Goal: Task Accomplishment & Management: Complete application form

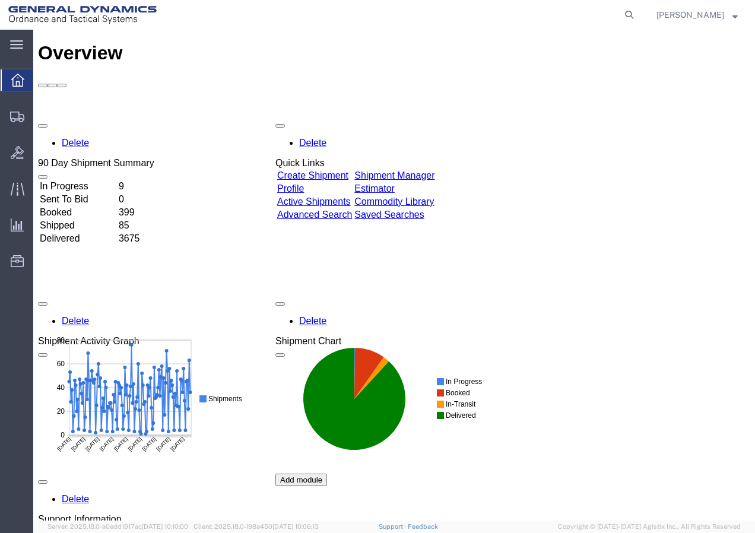
click at [341, 170] on link "Create Shipment" at bounding box center [312, 175] width 71 height 10
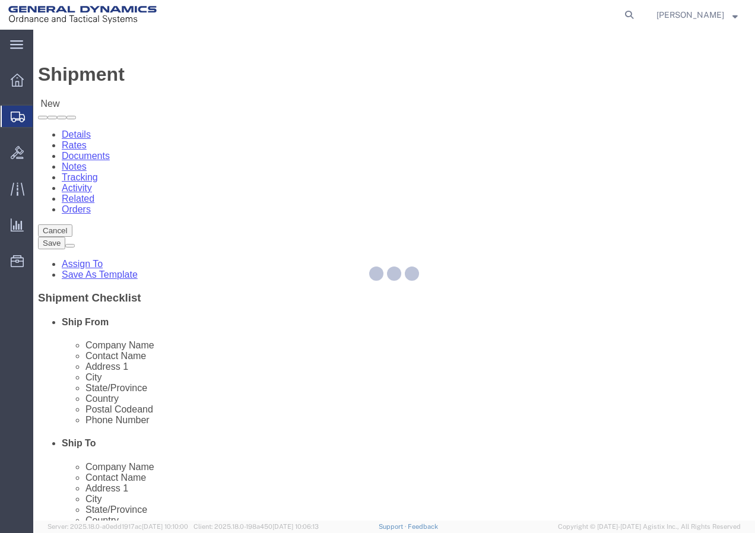
select select
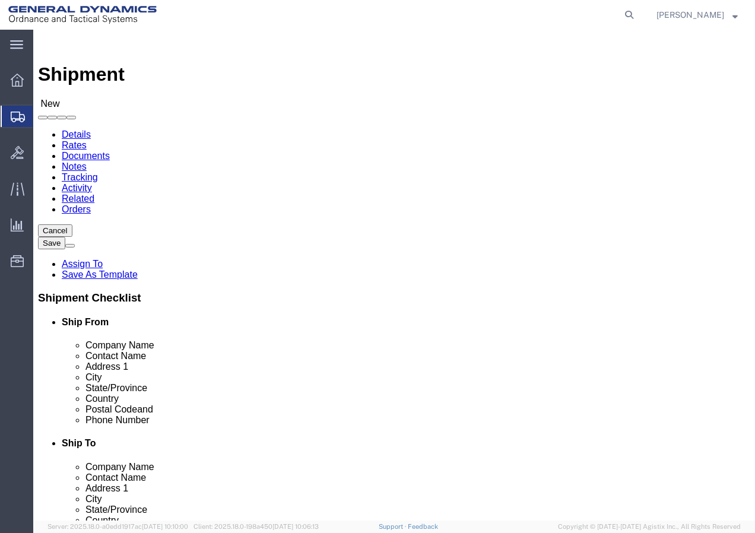
select select "MYPROFILE"
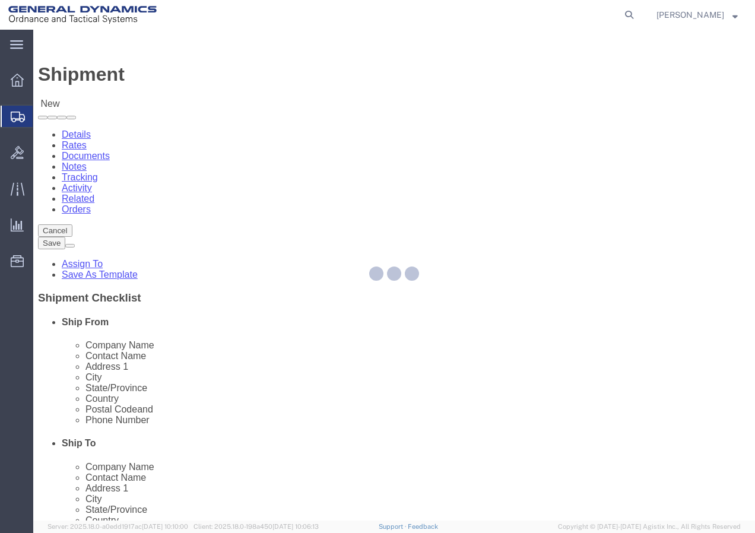
type input "General Dynamics - OTS"
type input "[PERSON_NAME]"
type input "[STREET_ADDRESS]"
type input "SACO"
type input "04072"
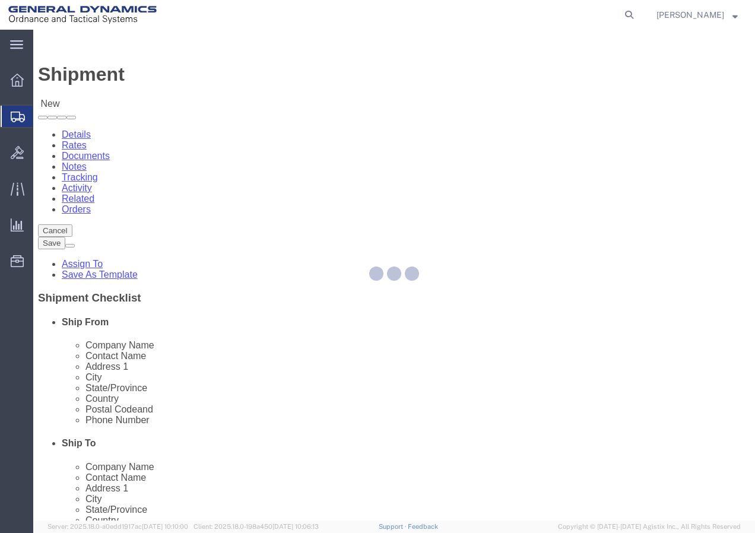
type input "[PHONE_NUMBER]"
type input "[PERSON_NAME][EMAIL_ADDRESS][PERSON_NAME][DOMAIN_NAME]"
checkbox input "true"
select select "ME"
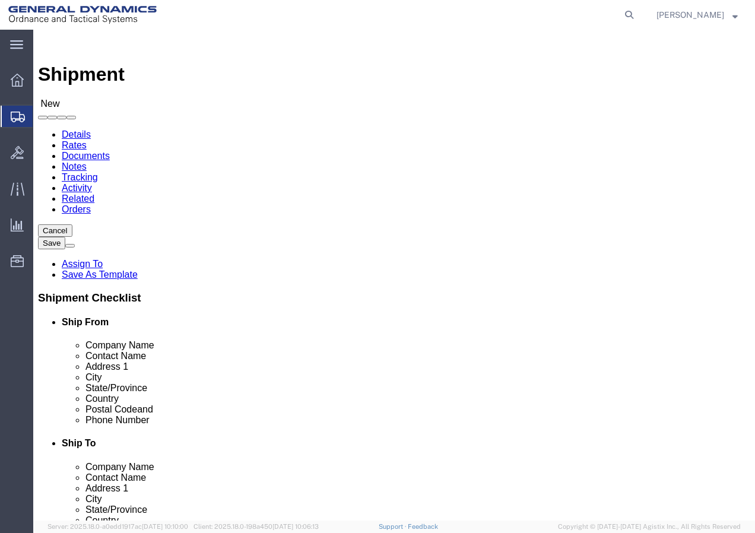
click input "text"
click input "Gen"
type input "General Dynamics - OTS"
click input "text"
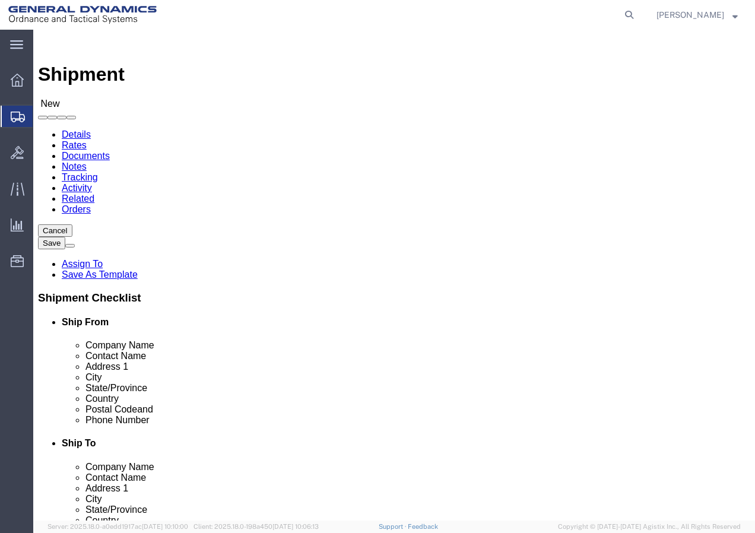
click input "text"
type input "Receiving"
click input "text"
type input "[STREET_ADDRESS][PERSON_NAME][PERSON_NAME]"
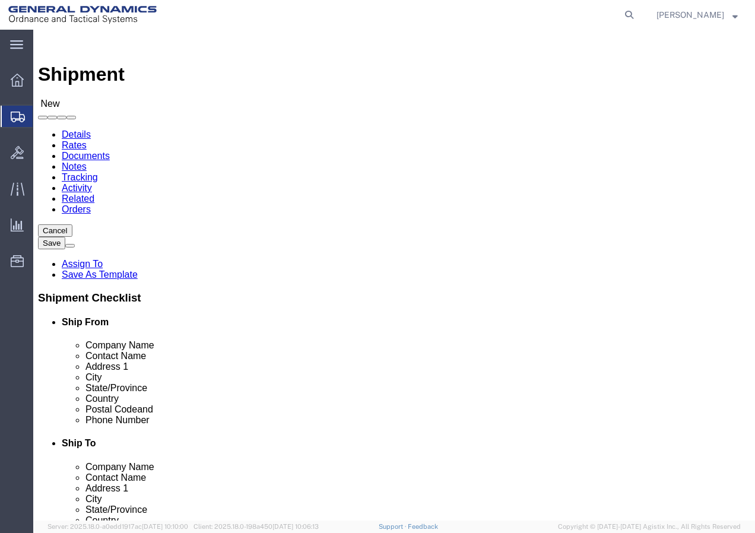
select select
click input "text"
type input "Jericho"
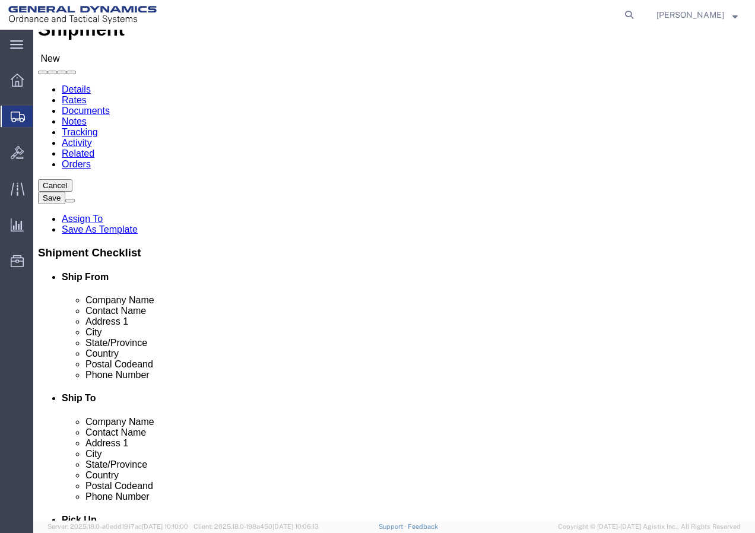
scroll to position [119, 0]
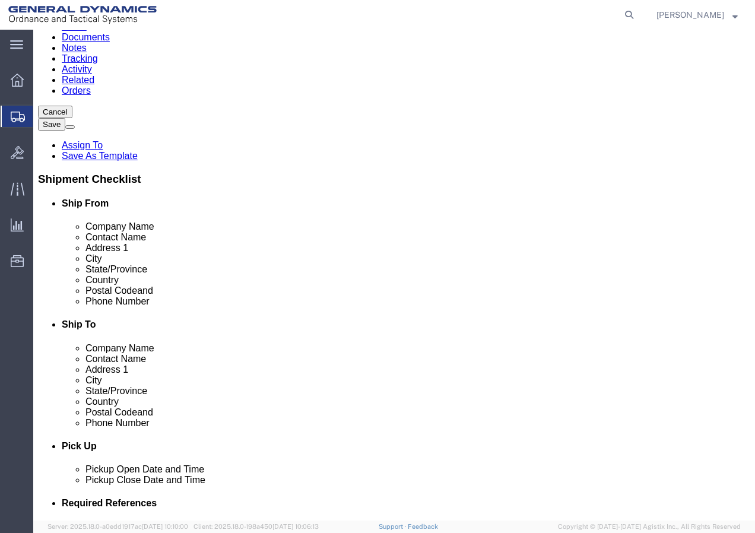
select select
select select "PR"
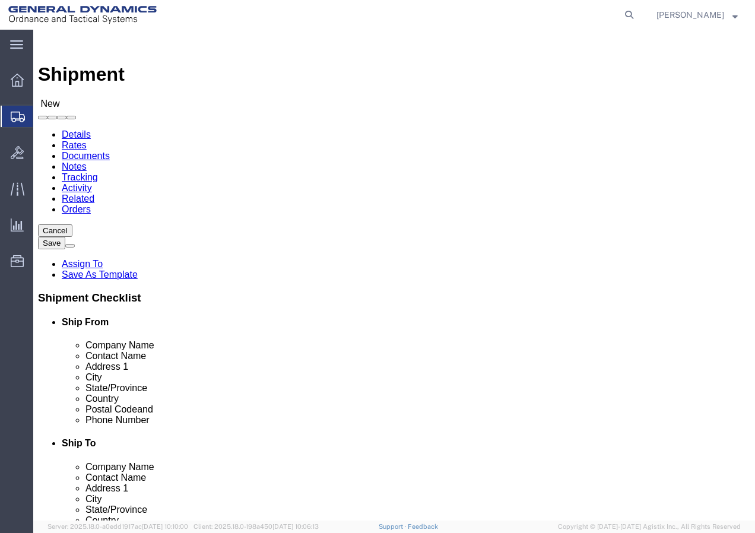
click input "Postal Code"
type input "05465"
select select
click input "text"
type input "8028996581"
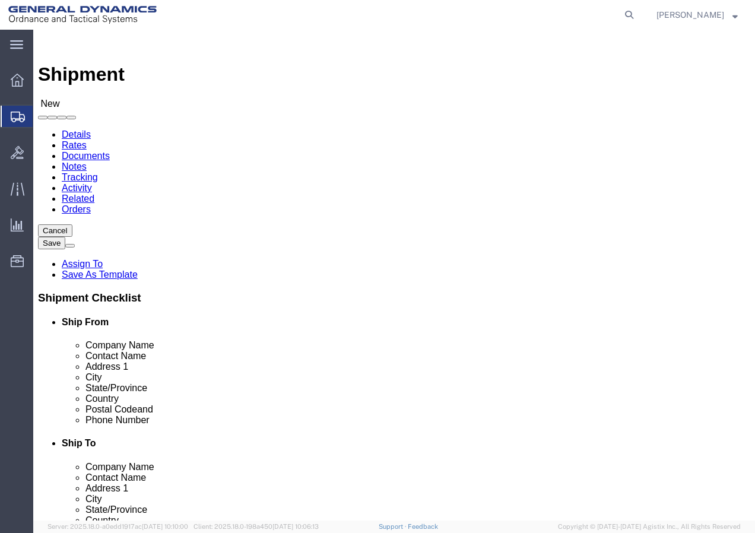
click input "text"
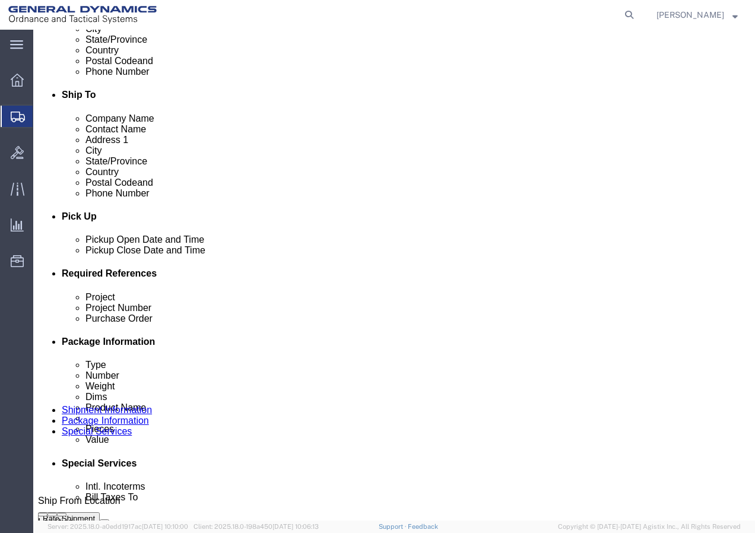
scroll to position [297, 0]
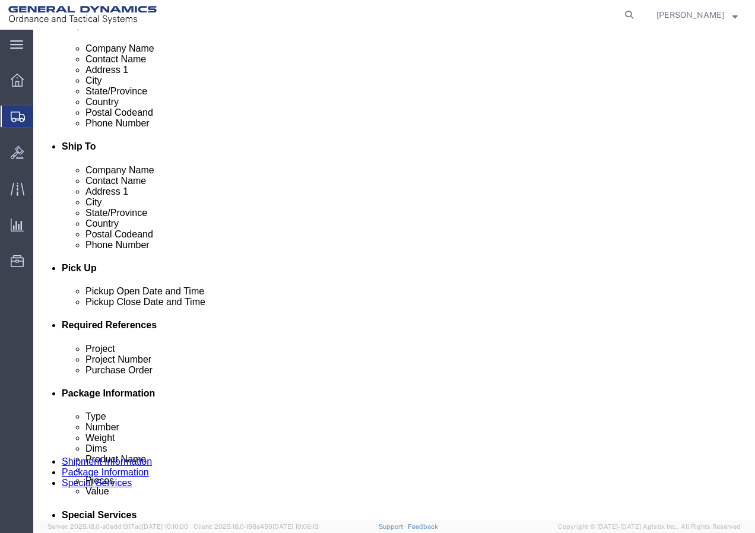
click icon
click div "[DATE] 2:00 PM"
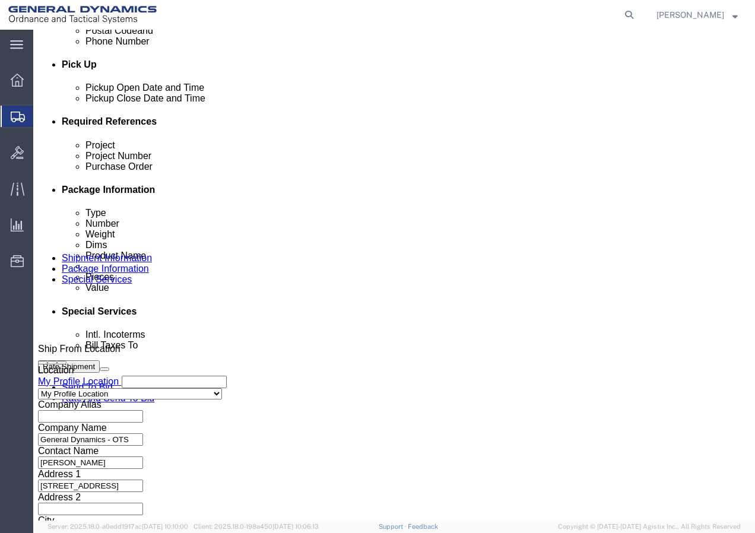
scroll to position [488, 0]
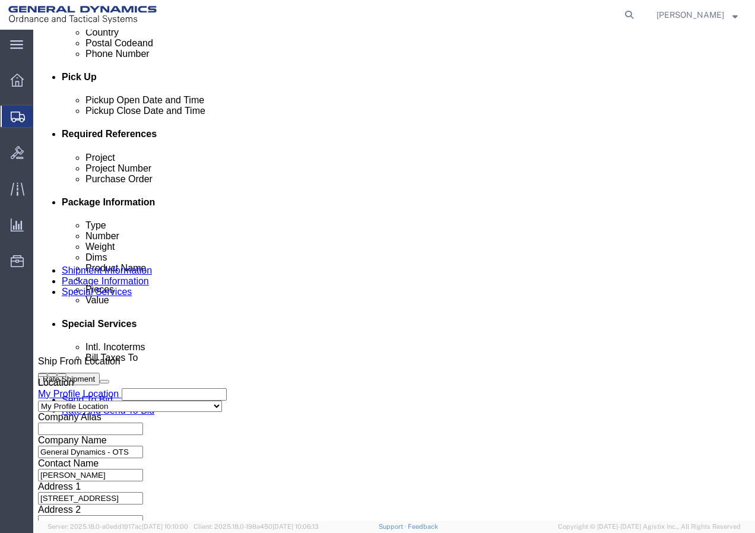
click input "2:00 PM"
click input "6:00 PM"
type input "6:00 AM"
click button "Apply"
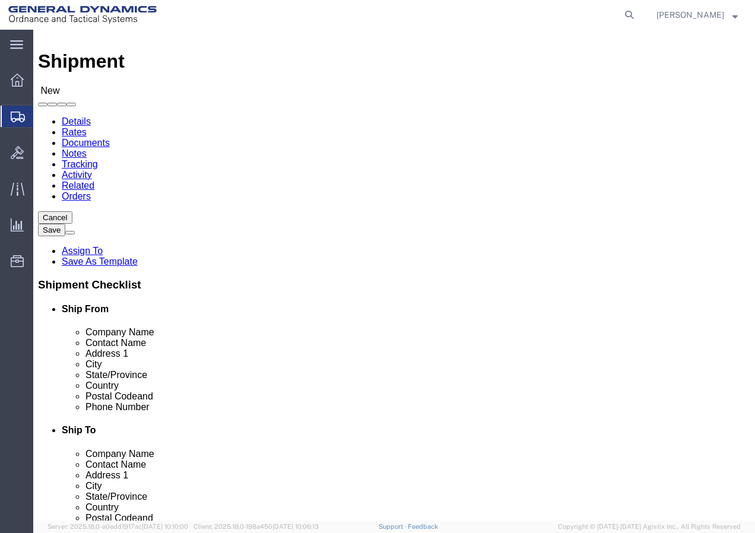
scroll to position [369, 0]
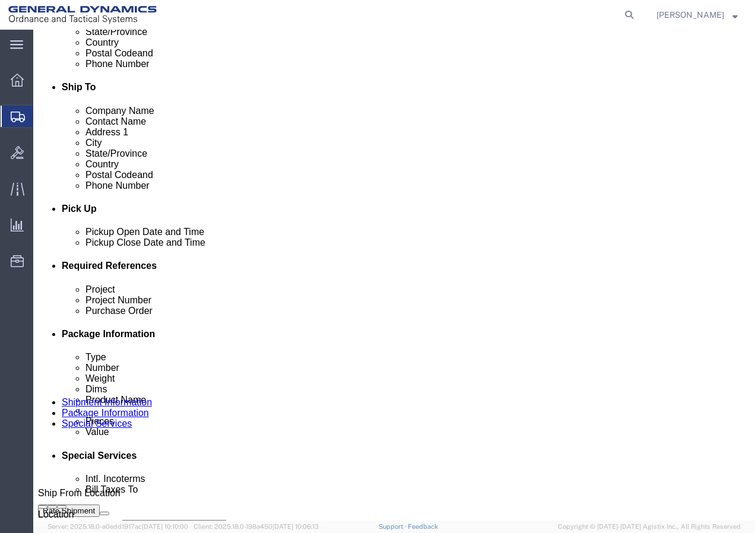
select select
select select "UT"
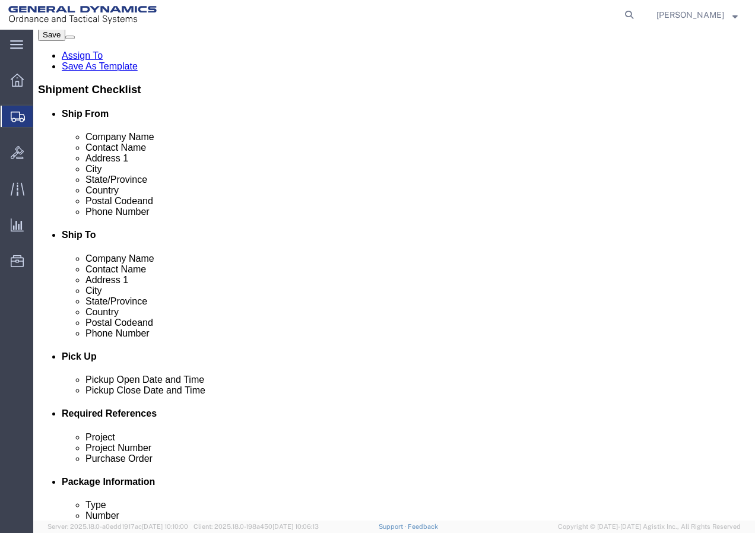
scroll to position [210, 0]
select select
select select "VT"
click input "05465"
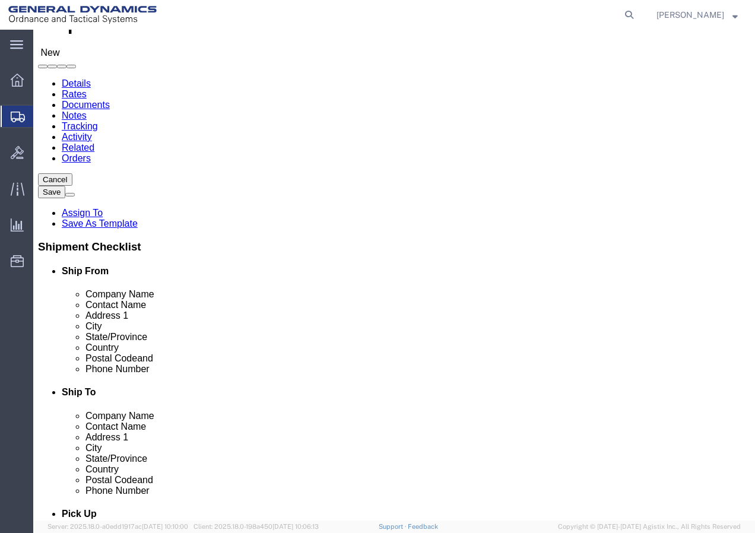
scroll to position [31, 0]
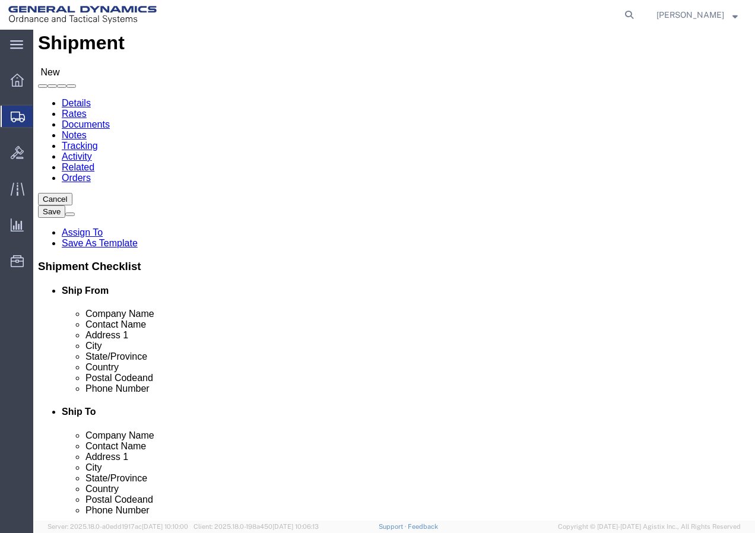
drag, startPoint x: 446, startPoint y: 234, endPoint x: 384, endPoint y: 235, distance: 62.9
click div "Location My Profile Location GD-OTS [GEOGRAPHIC_DATA] (Commerce) GD-OTS [GEOGRA…"
type input "[PERSON_NAME]"
click input "text"
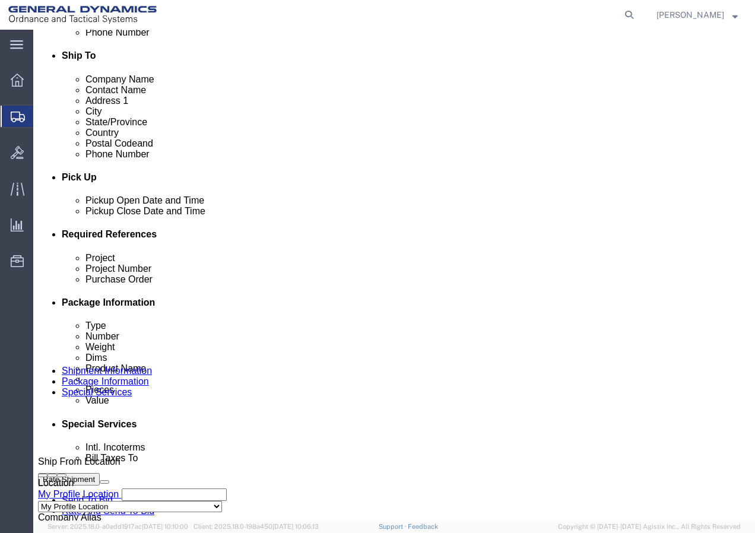
scroll to position [566, 0]
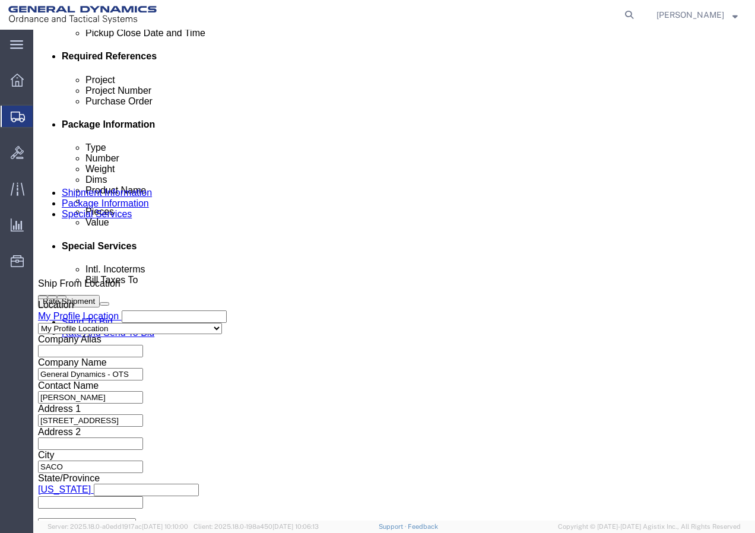
click input "text"
type input "6474513 21100484 3000 3002"
click input "text"
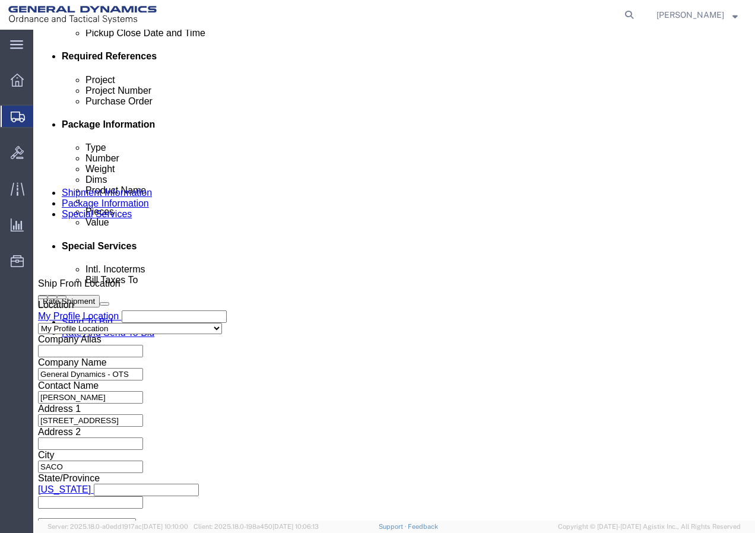
drag, startPoint x: 106, startPoint y: 271, endPoint x: 197, endPoint y: 272, distance: 91.4
click div "Project 6474513 21100484 3000 3002 Project Number Purchase Order Select Account…"
click input "text"
paste input "6474513 21100484 3000 3002"
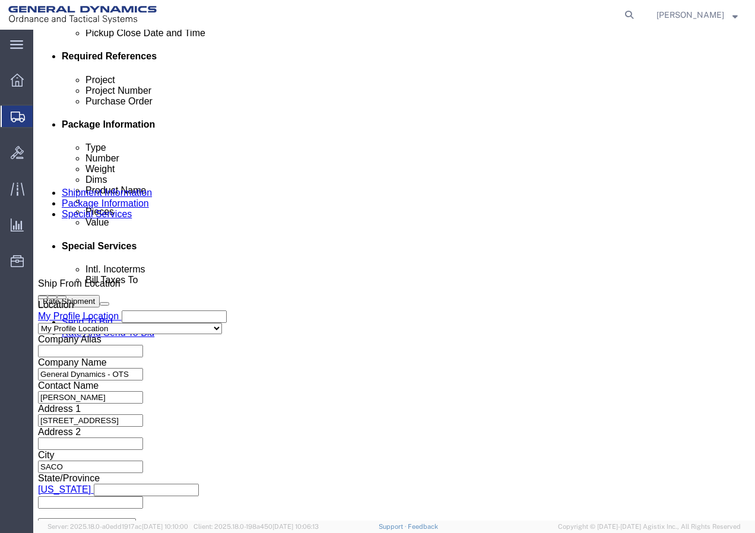
scroll to position [0, 49]
type input "6474513 21100484 3000 3002"
paste input "6474513 21100484 3000 3002"
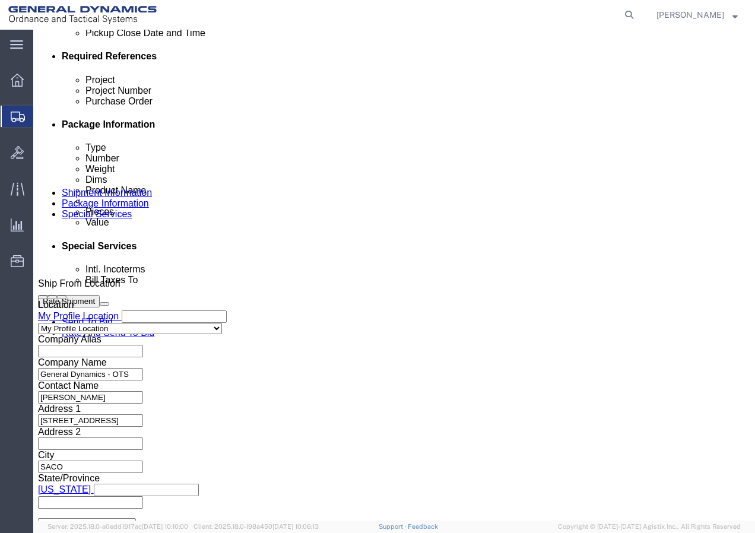
type input "6474513 21100484 3000 3002"
click input "6474513 21100484 3000 3002"
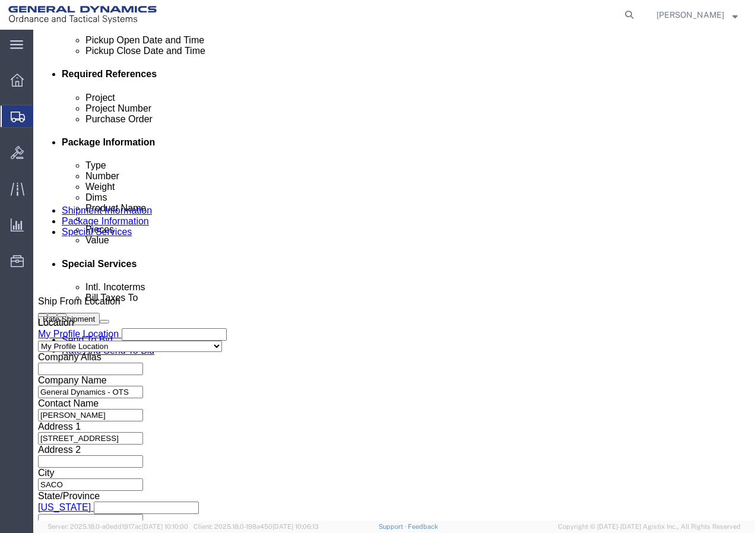
scroll to position [633, 0]
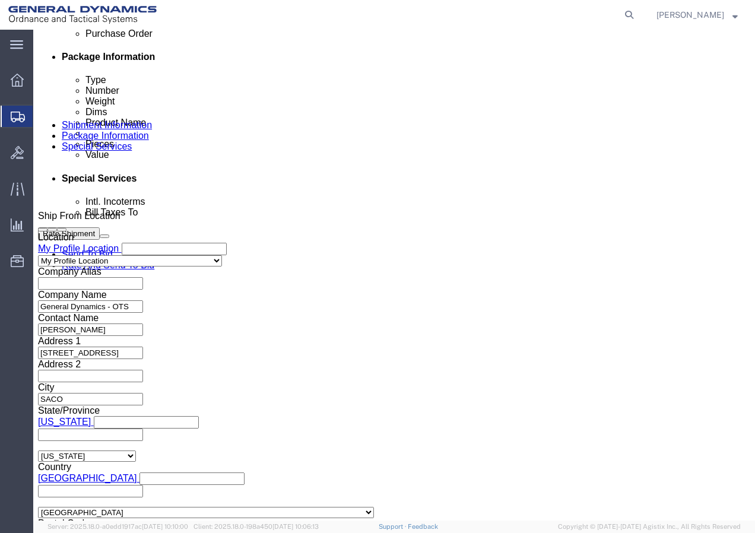
click button "Continue"
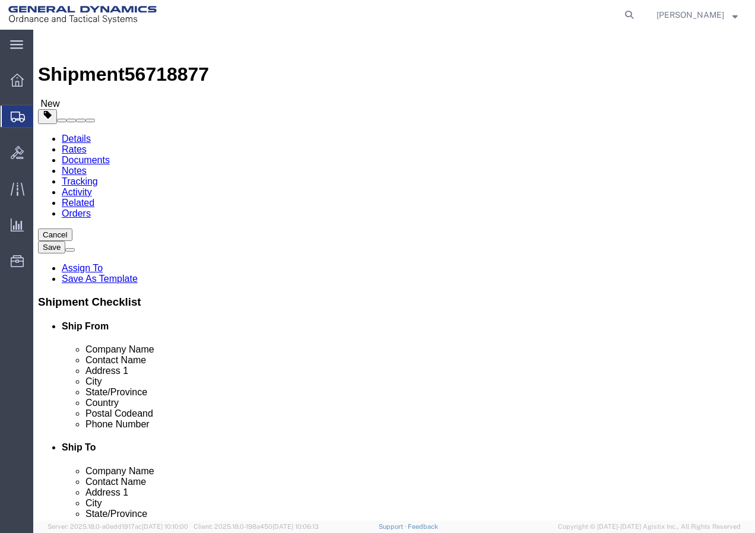
click select "Select Bale(s) Basket(s) Bolt(s) Bottle(s) Buckets Bulk Bundle(s) Can(s) Cardbo…"
click div "Package Info Total shipment is made up of 1 packages containing 0 pieces weighi…"
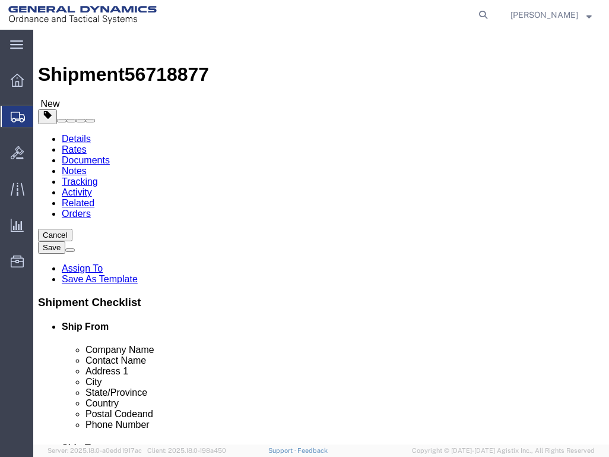
click select "Select Bale(s) Basket(s) Bolt(s) Bottle(s) Buckets Bulk Bundle(s) Can(s) Cardbo…"
select select "CRAT"
click select "Select Bale(s) Basket(s) Bolt(s) Bottle(s) Buckets Bulk Bundle(s) Can(s) Cardbo…"
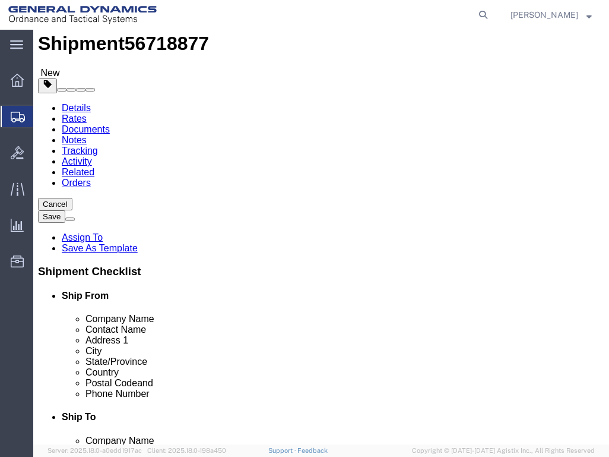
scroll to position [59, 0]
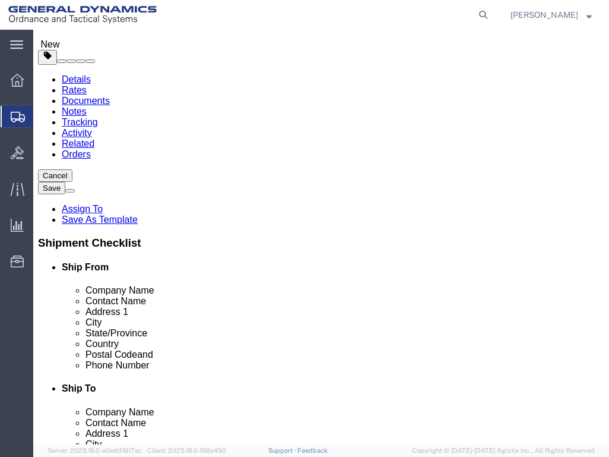
click select "Select Bale(s) Basket(s) Bolt(s) Bottle(s) Buckets Bulk Bundle(s) Can(s) Cardbo…"
click input "text"
type input "48"
click input "text"
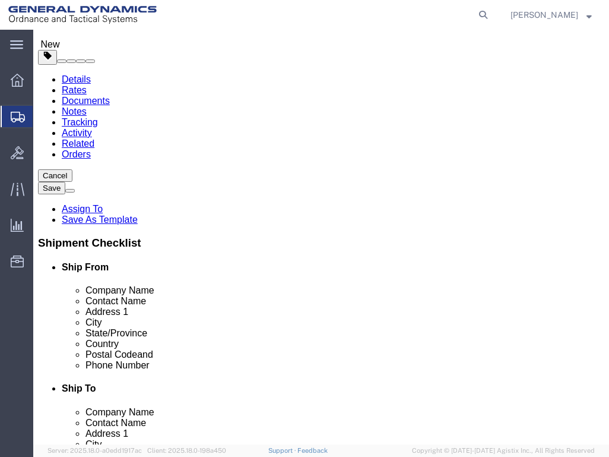
type input "48"
click input "text"
type input "36"
drag, startPoint x: 56, startPoint y: 286, endPoint x: 18, endPoint y: 309, distance: 44.8
click div "Weight 0.00 Select kgs lbs Ship. t°"
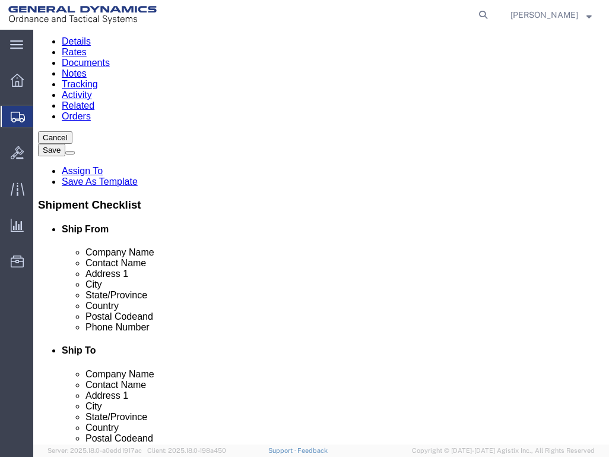
scroll to position [119, 0]
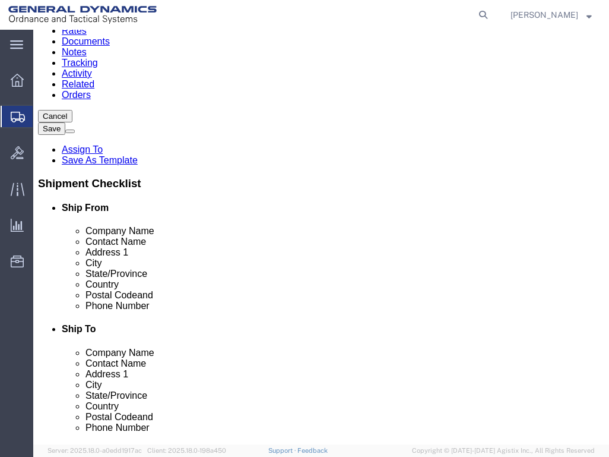
type input "200"
click link "Add Content"
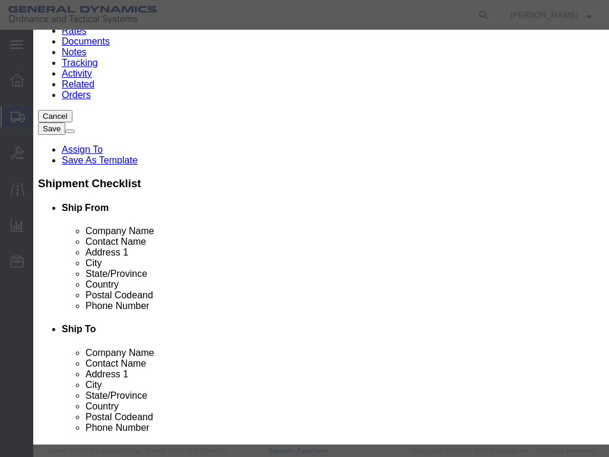
click input "text"
click input "0"
drag, startPoint x: 238, startPoint y: 114, endPoint x: 224, endPoint y: 122, distance: 16.2
click div "0"
type input "1"
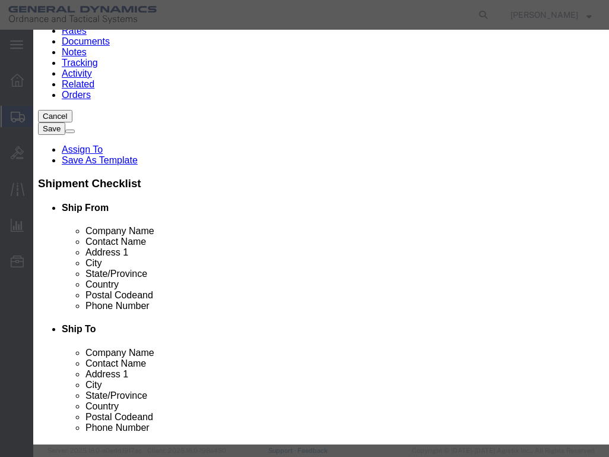
click input "text"
type input "1"
click input "text"
type input "Drum Fixture"
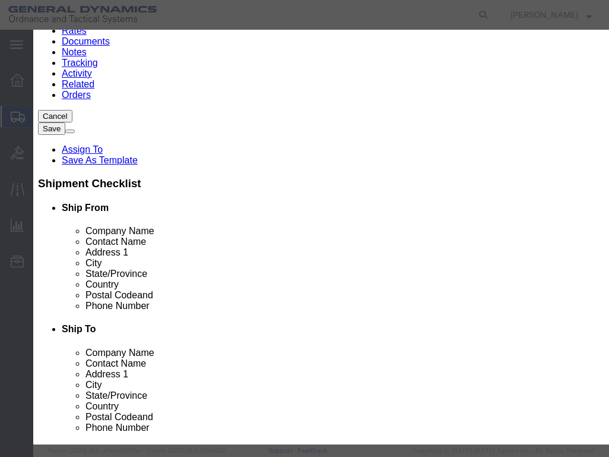
click select "Select 50 55 60 65 70 85 92.5 100 125 175 250 300 400"
select select "70"
click select "Select 50 55 60 65 70 85 92.5 100 125 175 250 300 400"
click button "Save & Close"
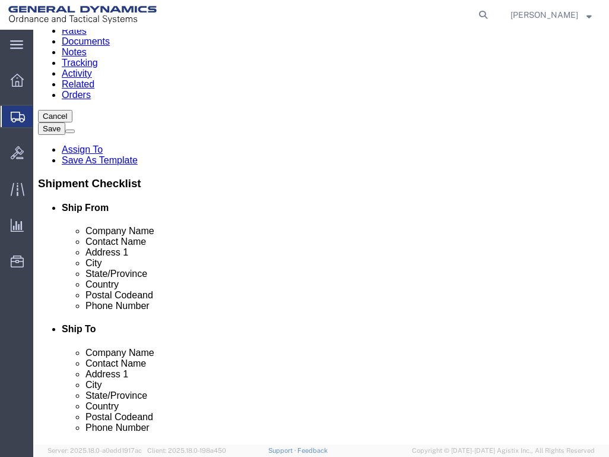
click select "Select Bale(s) Basket(s) Bolt(s) Bottle(s) Buckets Bulk Bundle(s) Can(s) Cardbo…"
select select "NKCR"
click select "Select Bale(s) Basket(s) Bolt(s) Bottle(s) Buckets Bulk Bundle(s) Can(s) Cardbo…"
drag, startPoint x: 31, startPoint y: 202, endPoint x: 20, endPoint y: 202, distance: 10.7
click div "Length 48 x Width 48 x Height 36 Select cm ft in"
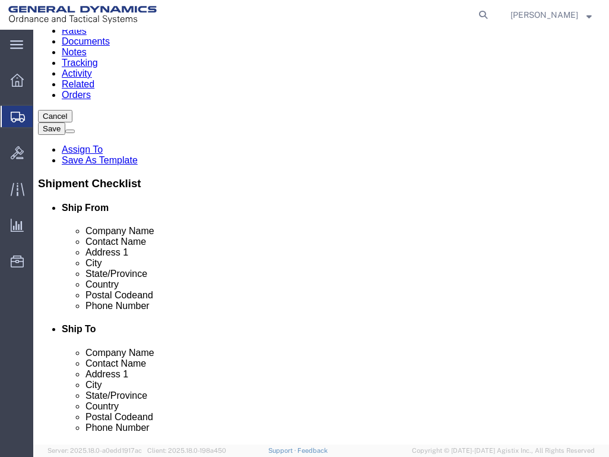
type input "120"
drag, startPoint x: 216, startPoint y: 199, endPoint x: 194, endPoint y: 211, distance: 24.4
click div "Package Type Select Bale(s) Basket(s) Bolt(s) Bottle(s) Buckets Bulk Bundle(s) …"
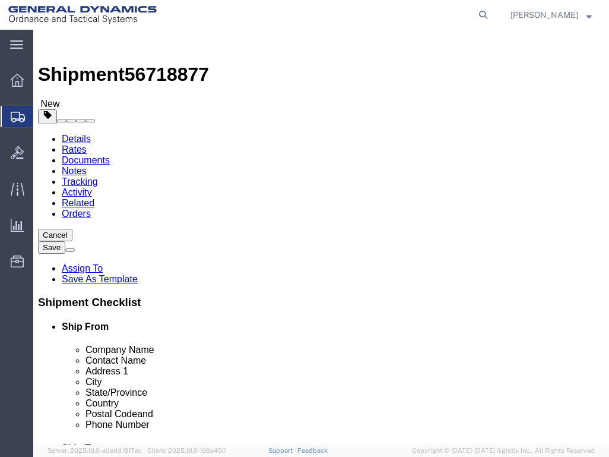
scroll to position [59, 0]
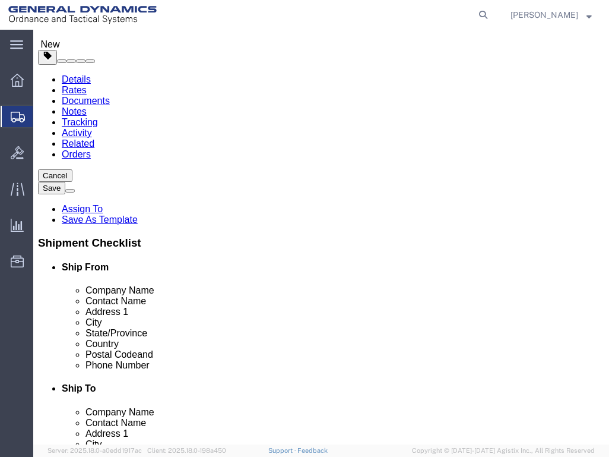
type input "72"
drag, startPoint x: 41, startPoint y: 305, endPoint x: 15, endPoint y: 309, distance: 26.4
click div "Package Type Select Bale(s) Basket(s) Bolt(s) Bottle(s) Buckets Bulk Bundle(s) …"
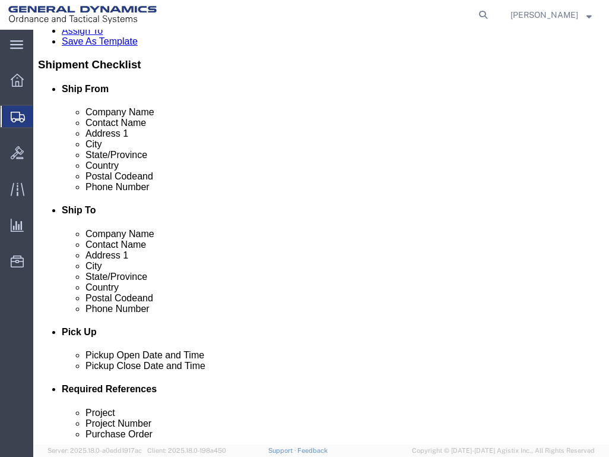
type input "3500"
click link "Add Package"
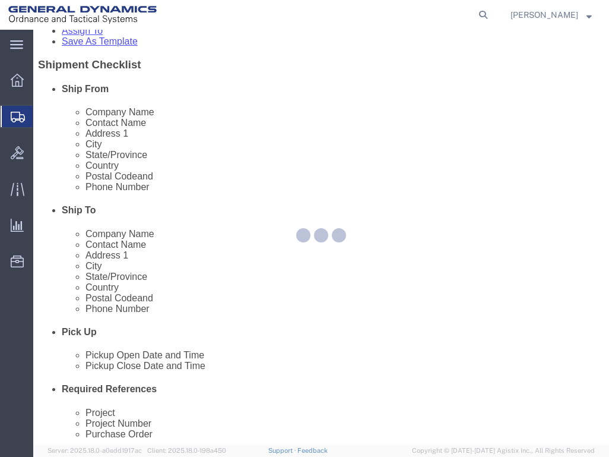
select select "NKCR"
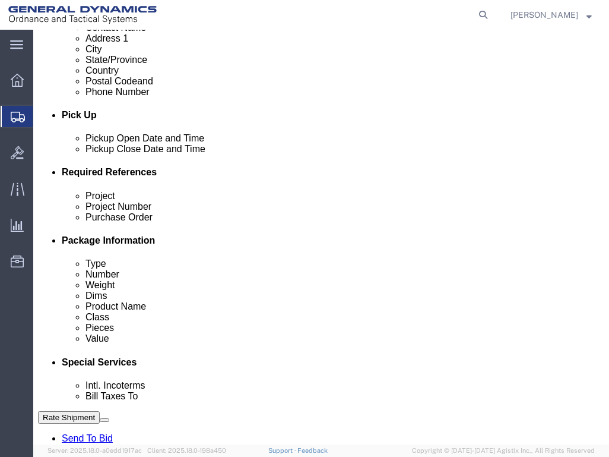
scroll to position [475, 0]
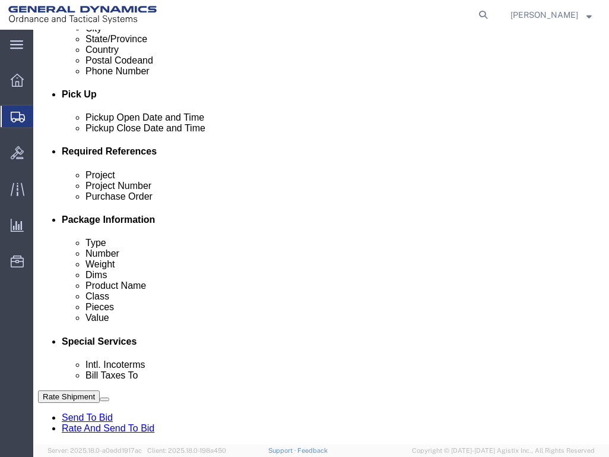
click select "Select Bale(s) Basket(s) Bolt(s) Bottle(s) Buckets Bulk Bundle(s) Can(s) Cardbo…"
select select "CRAT"
click select "Select Bale(s) Basket(s) Bolt(s) Bottle(s) Buckets Bulk Bundle(s) Can(s) Cardbo…"
drag, startPoint x: 35, startPoint y: 238, endPoint x: 28, endPoint y: 243, distance: 8.6
click div "Package Type Select Bale(s) Basket(s) Bolt(s) Bottle(s) Buckets Bulk Bundle(s) …"
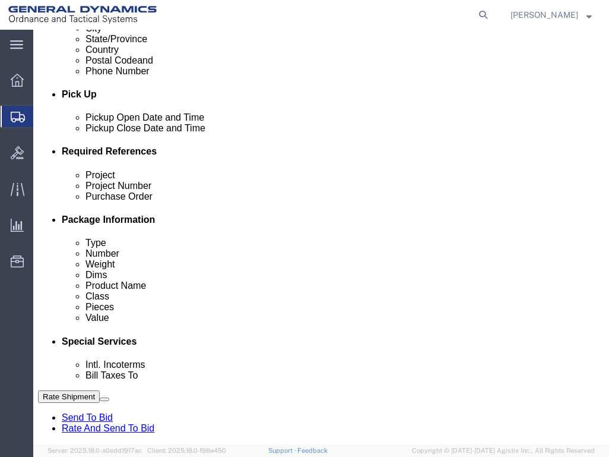
type input "96"
click input "text"
type input "48"
click input "text"
type input "24"
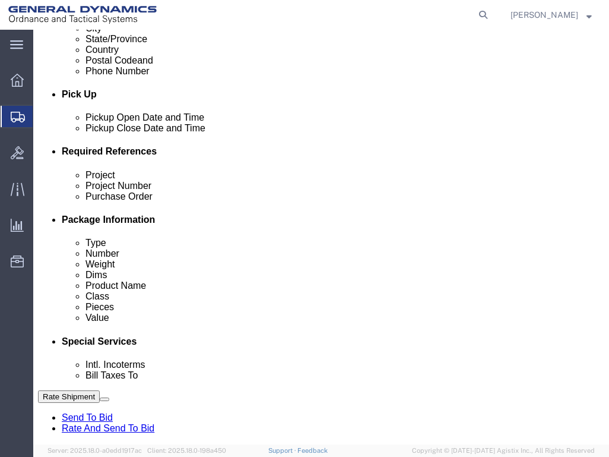
click link "Add Content"
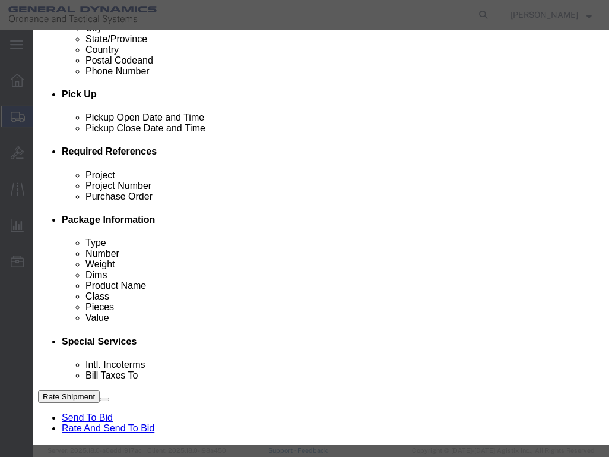
click input "text"
type input "Chute Crate"
click input "0"
drag, startPoint x: 245, startPoint y: 113, endPoint x: 214, endPoint y: 132, distance: 36.2
click div "Product Name Chute Crate Pieces 0 Select Bag Barrels 100Board Feet Bottle Box B…"
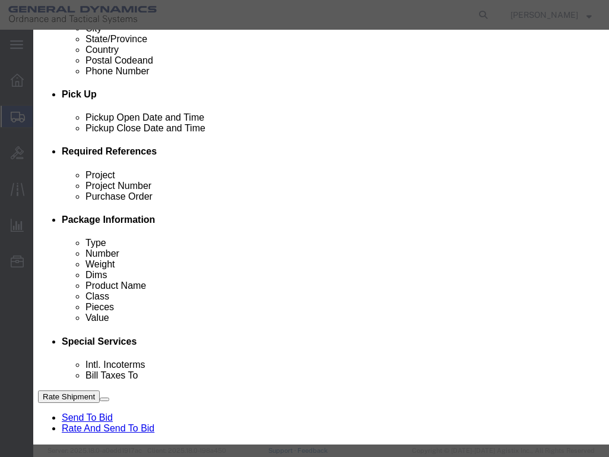
type input "1"
click input "text"
type input "1"
click select "Select 50 55 60 65 70 85 92.5 100 125 175 250 300 400"
select select "125"
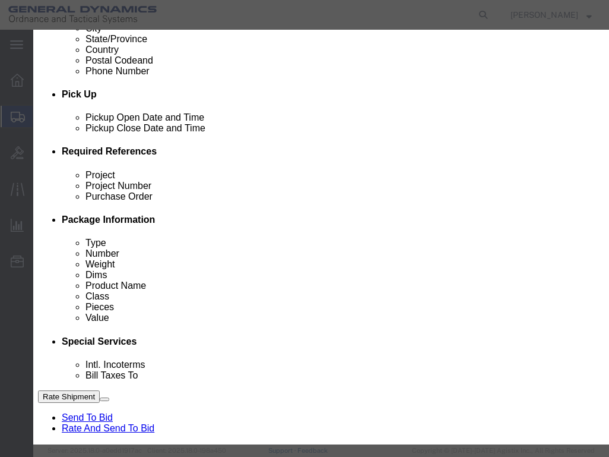
click select "Select 50 55 60 65 70 85 92.5 100 125 175 250 300 400"
click button "Save & Close"
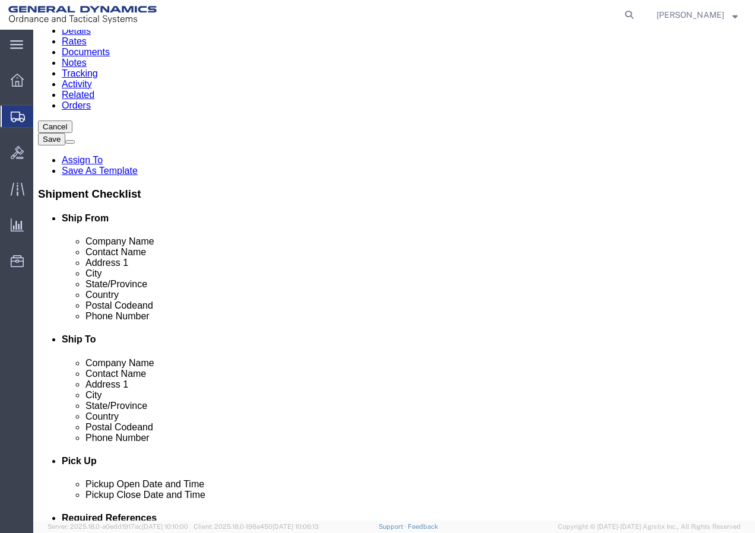
scroll to position [132, 0]
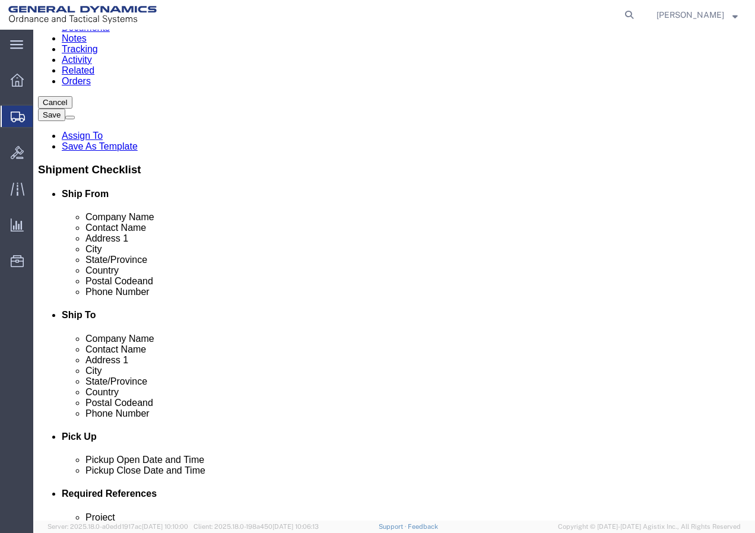
click div "1 x Naked Cargo (UnPackaged) Package Type Select Bale(s) Basket(s) Bolt(s) Bott…"
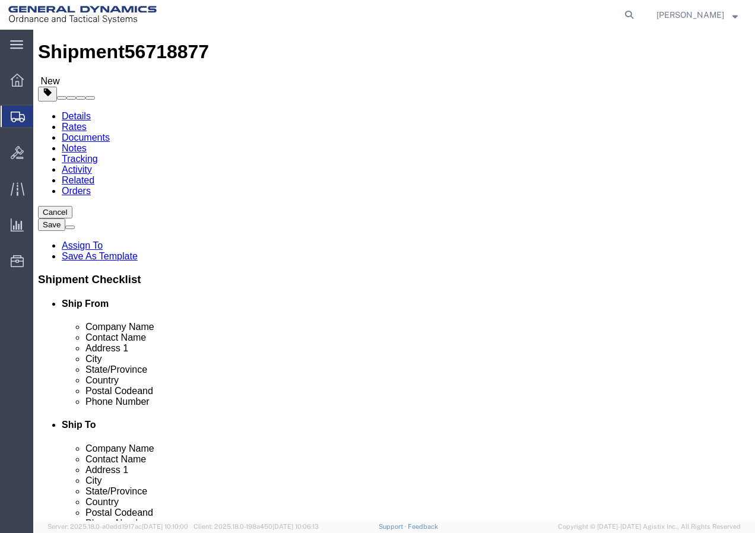
scroll to position [0, 0]
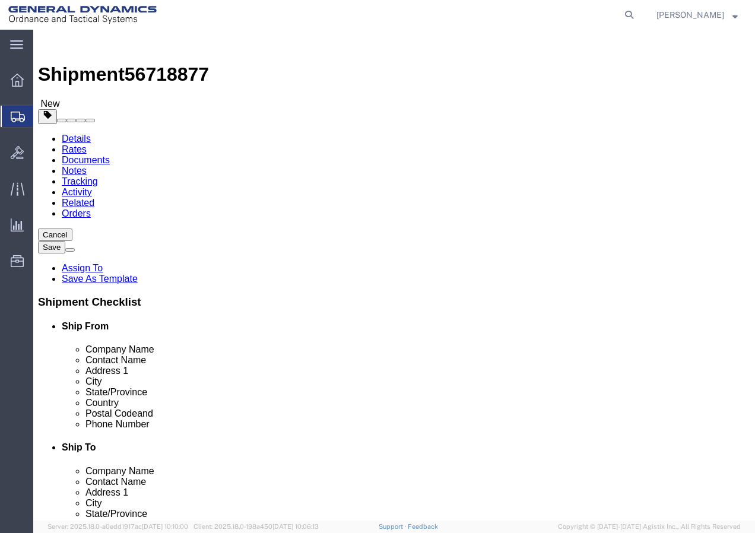
drag, startPoint x: 183, startPoint y: 229, endPoint x: 297, endPoint y: 472, distance: 268.5
click link "Add Package"
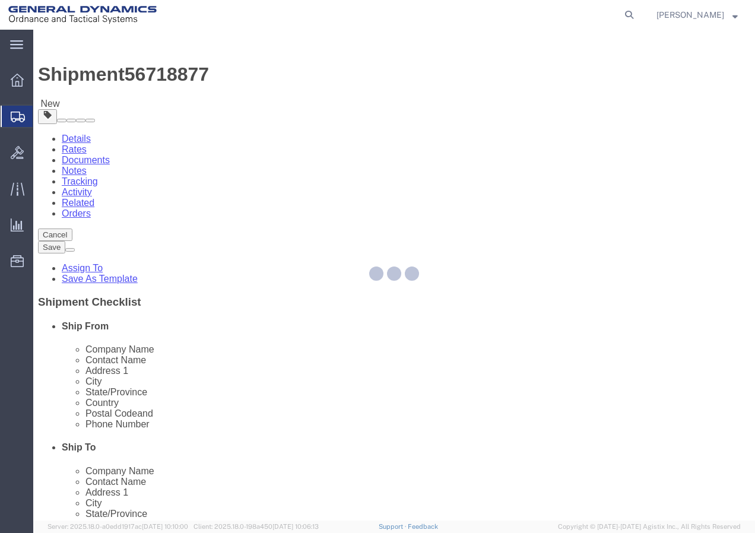
select select "NKCR"
select select "CRAT"
select select "CBOX"
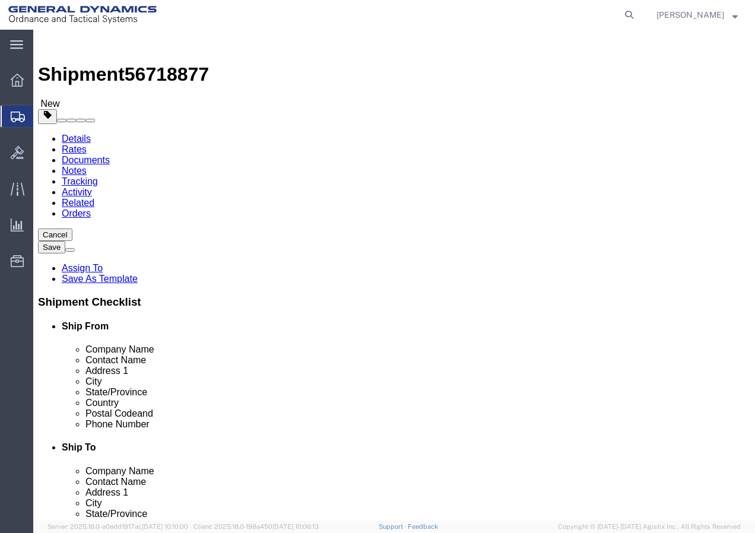
drag, startPoint x: 429, startPoint y: 299, endPoint x: 382, endPoint y: 308, distance: 48.4
click div "Package Type Select Bale(s) Basket(s) Bolt(s) Bottle(s) Buckets Bulk Bundle(s) …"
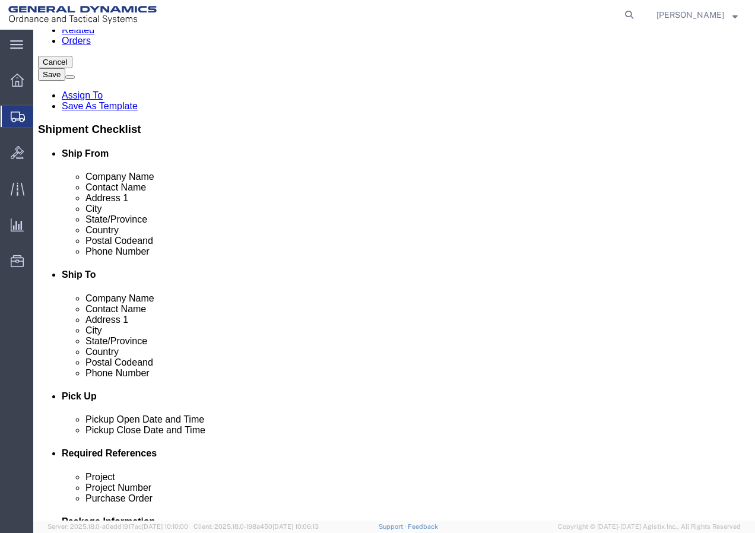
scroll to position [178, 0]
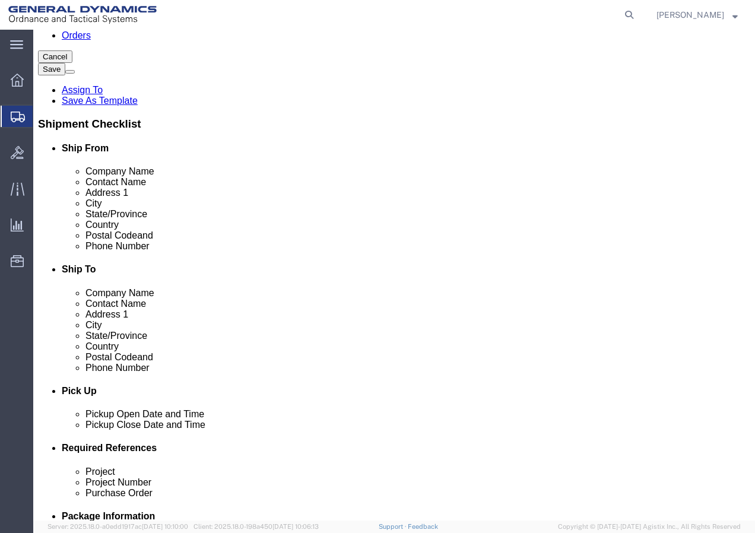
type input "500"
click select "Select Bale(s) Basket(s) Bolt(s) Bottle(s) Buckets Bulk Bundle(s) Can(s) Cardbo…"
select select "CRAT"
click select "Select Bale(s) Basket(s) Bolt(s) Bottle(s) Buckets Bulk Bundle(s) Can(s) Cardbo…"
click input "text"
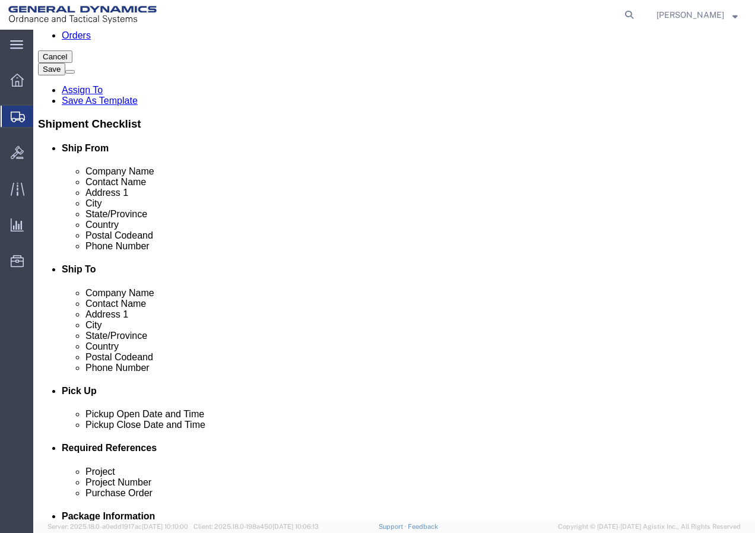
type input "48"
click input "text"
type input "24"
click input "text"
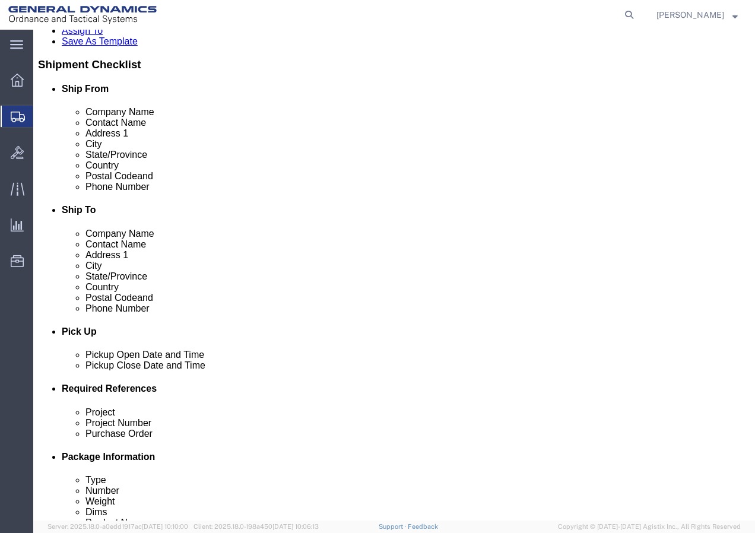
type input "36"
click link "Add Content"
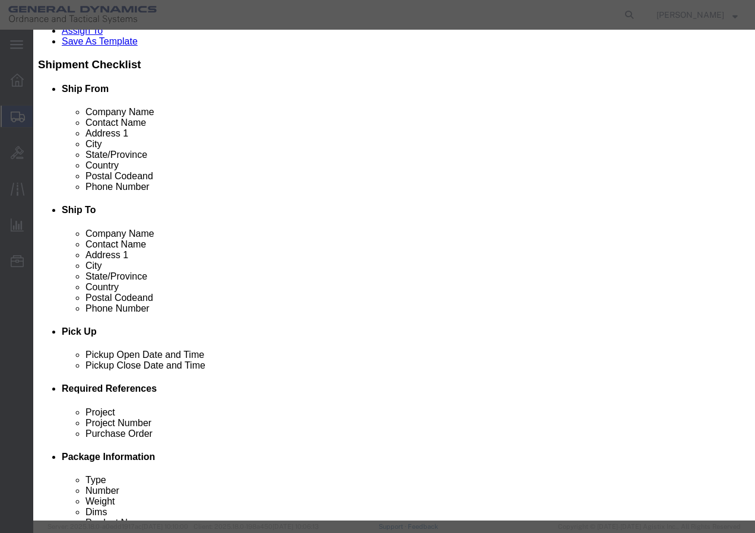
click input "text"
type input "Chute 2"
click h3 "Add content"
click input "0"
type input "1"
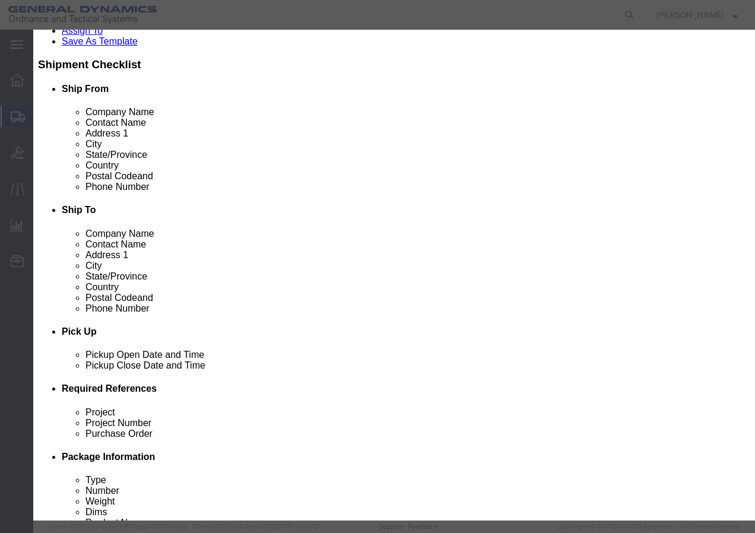
click input "text"
type input "1"
click select "Select 50 55 60 65 70 85 92.5 100 125 175 250 300 400"
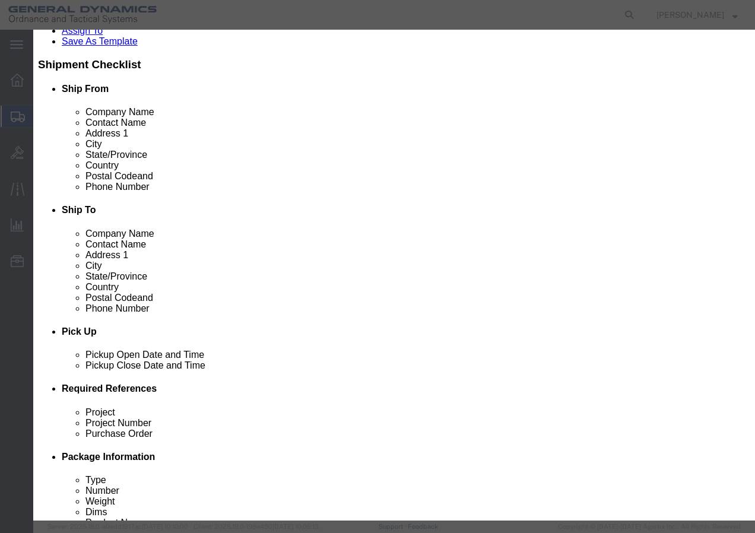
select select "70"
click select "Select 50 55 60 65 70 85 92.5 100 125 175 250 300 400"
click button "Save & Close"
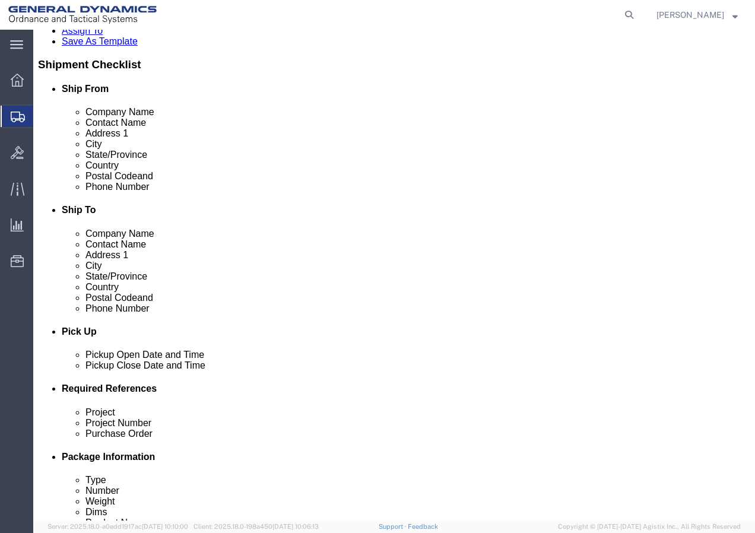
drag, startPoint x: 134, startPoint y: 347, endPoint x: 96, endPoint y: 360, distance: 40.9
click div "Package Type Select Bale(s) Basket(s) Bolt(s) Bottle(s) Buckets Bulk Bundle(s) …"
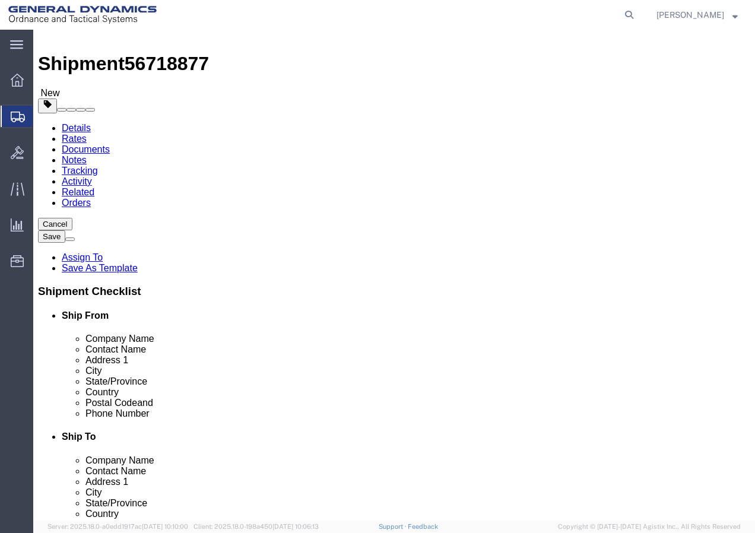
scroll to position [0, 0]
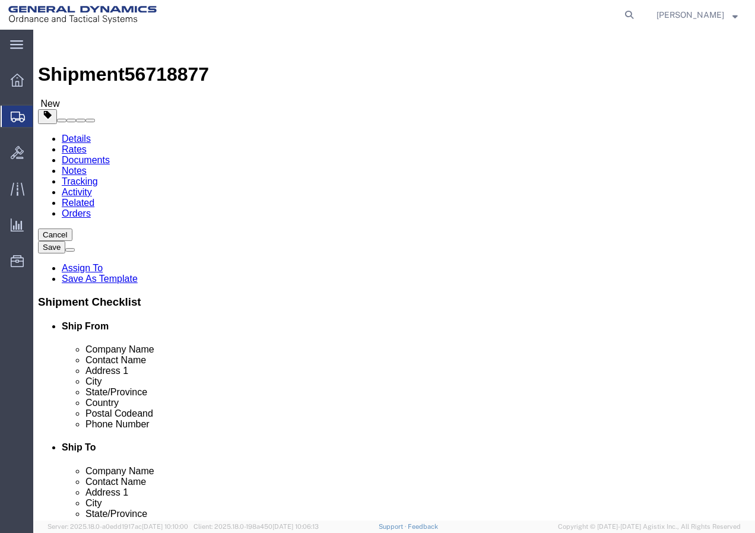
type input "400"
click button "Add package"
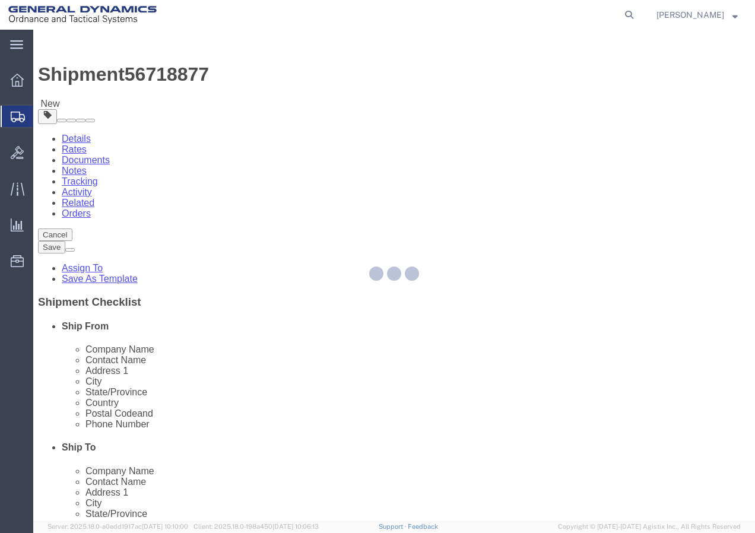
select select "NKCR"
select select "CRAT"
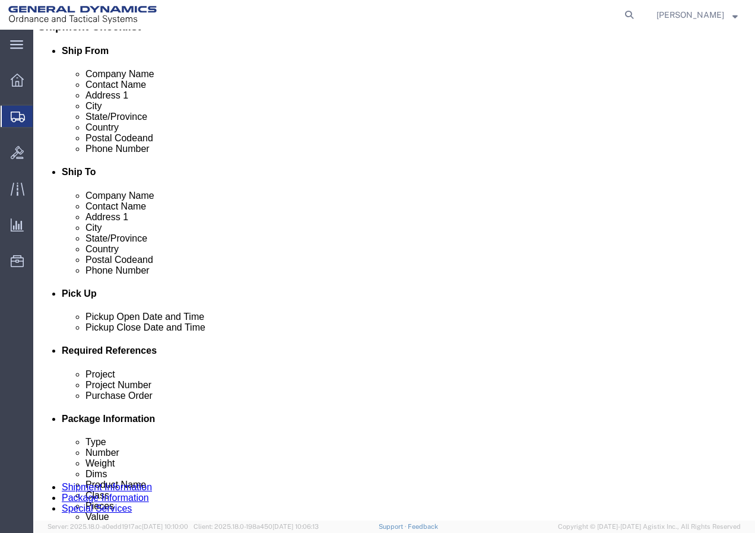
scroll to position [297, 0]
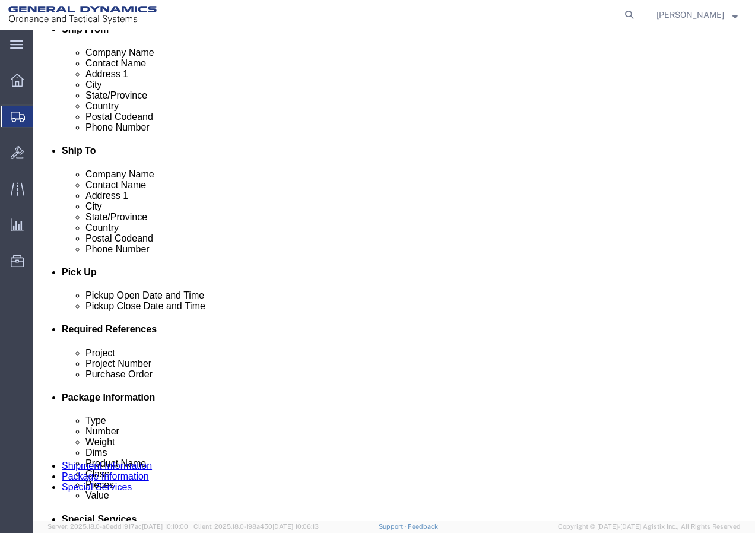
click select "Select Bale(s) Basket(s) Bolt(s) Bottle(s) Buckets Bulk Bundle(s) Can(s) Cardbo…"
select select "CRAT"
click select "Select Bale(s) Basket(s) Bolt(s) Bottle(s) Buckets Bulk Bundle(s) Can(s) Cardbo…"
click input "text"
click button "button"
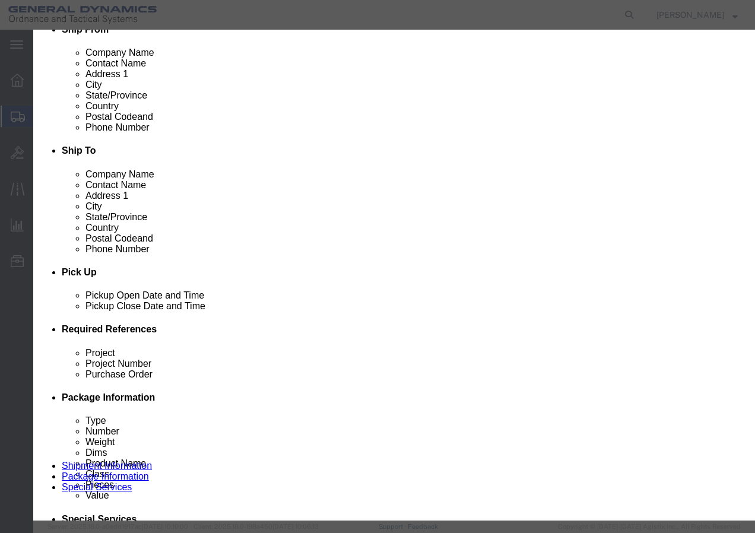
click icon "button"
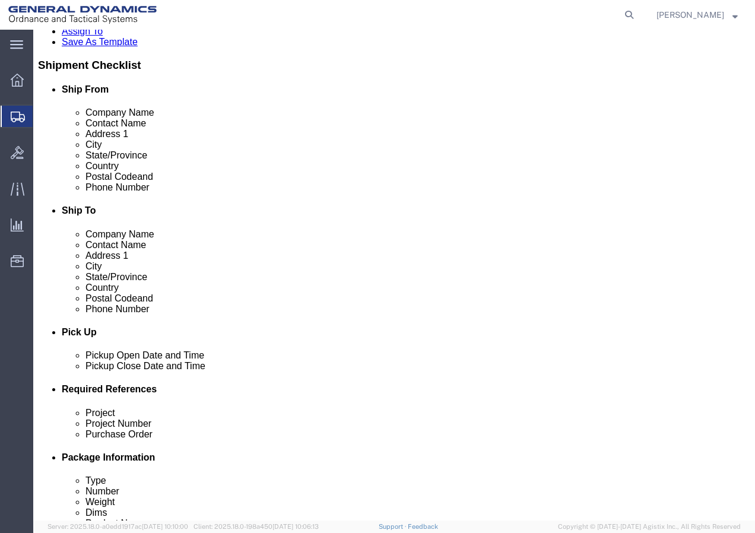
scroll to position [237, 0]
click p "Chute 2"
click div "Pieces: 1.00 Each Total value: 1.00 USD"
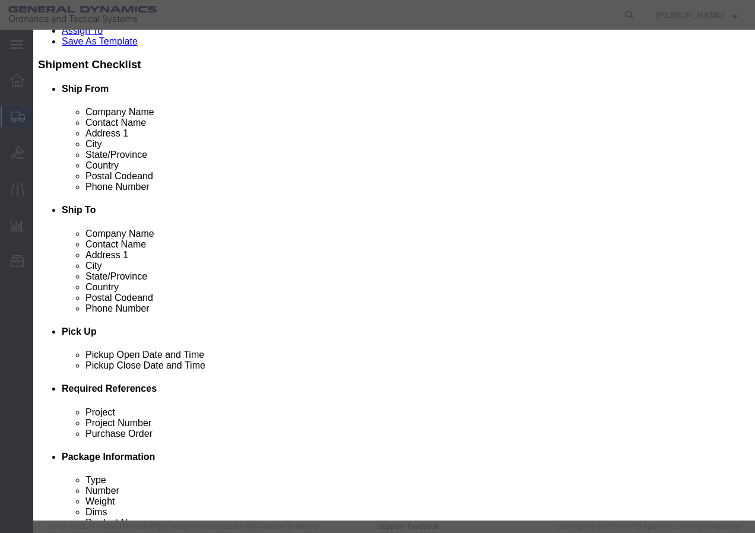
click input "Chute 2"
type input "Drive Chute"
click h3 "Edit content"
click button "Save & Close"
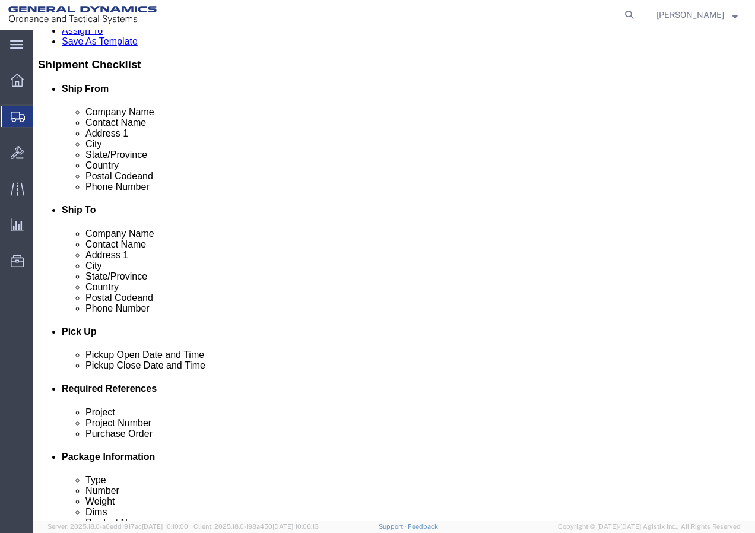
click select "Select Bale(s) Basket(s) Bolt(s) Bottle(s) Buckets Bulk Bundle(s) Can(s) Cardbo…"
click input "text"
type input "48"
click input "text"
type input "48"
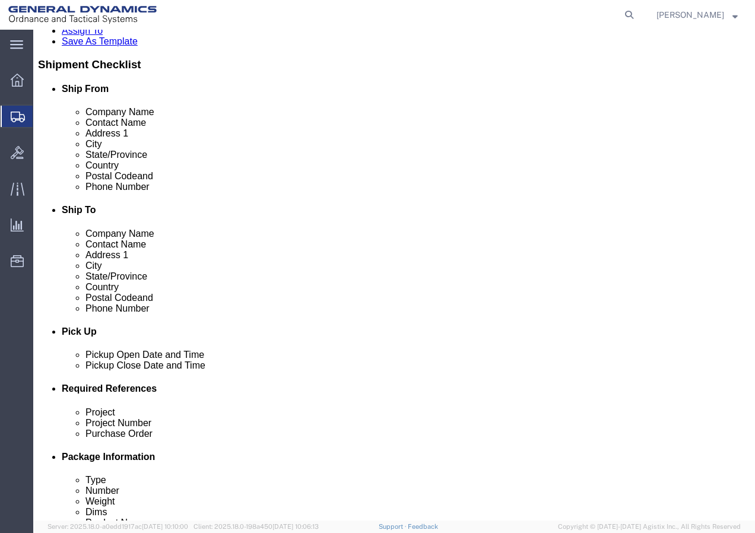
click input "text"
type input "36"
type input "200"
click link "Add Content"
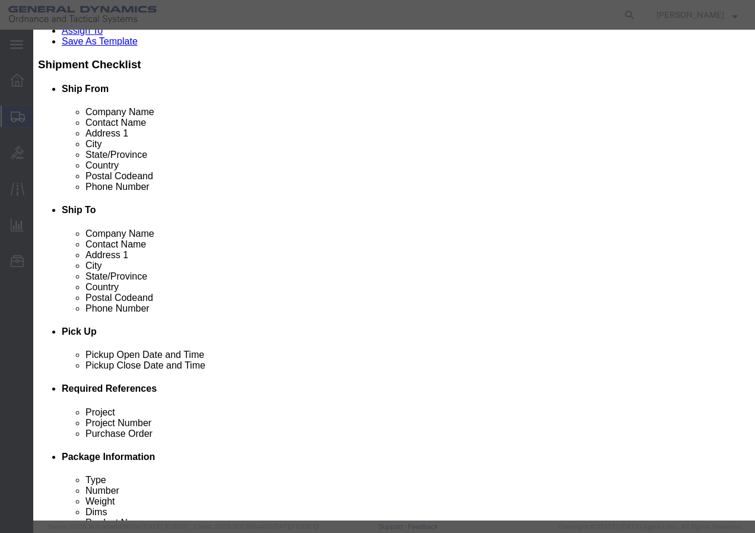
click input "text"
type input "M"
type input "Chute 2"
click input "0"
drag, startPoint x: 161, startPoint y: 112, endPoint x: 137, endPoint y: 125, distance: 27.1
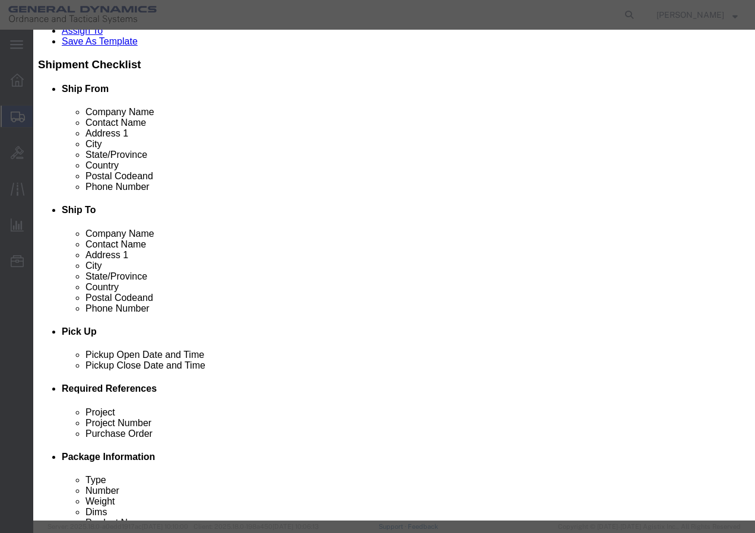
click div "Product Name Chute 2 Chute Pieces 0 Select Bag Barrels 100Board Feet Bottle Box…"
type input "1"
click input "text"
type input "1"
click select "Select 50 55 60 65 70 85 92.5 100 125 175 250 300 400"
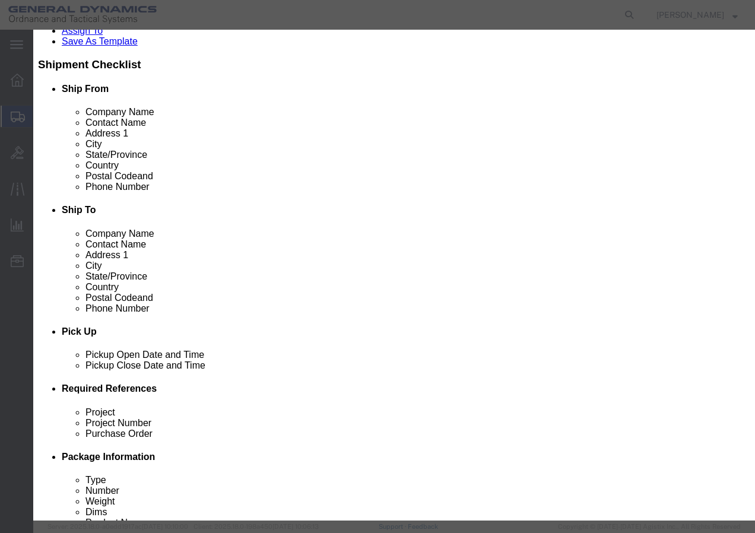
select select "175"
click select "Select 50 55 60 65 70 85 92.5 100 125 175 250 300 400"
click button "Save & Close"
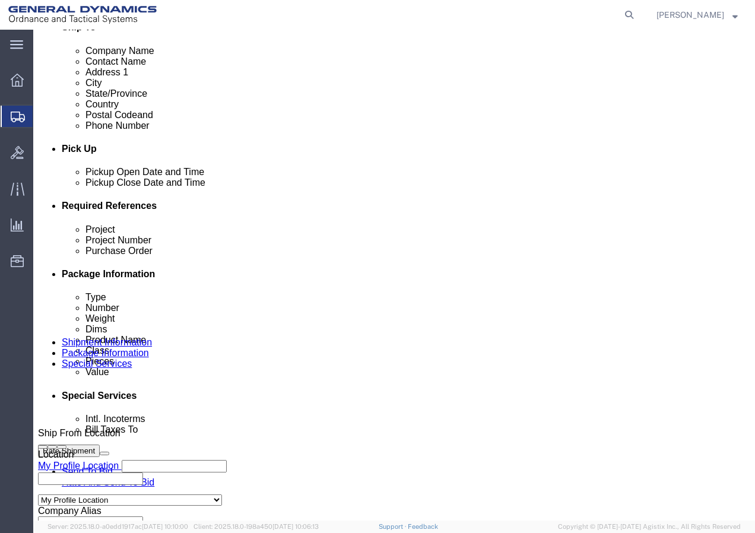
scroll to position [422, 0]
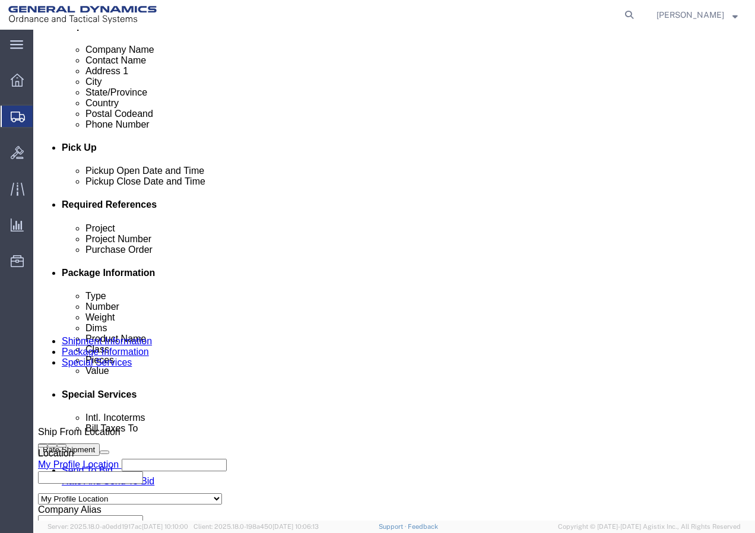
click link "Add Package"
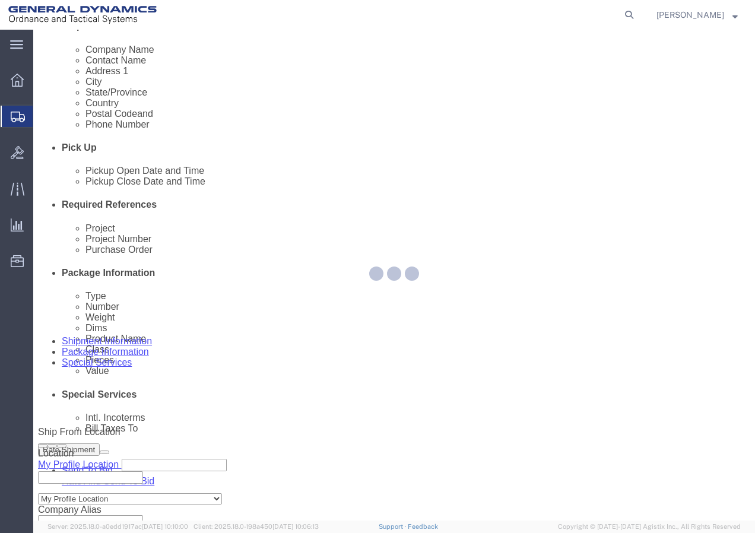
scroll to position [0, 0]
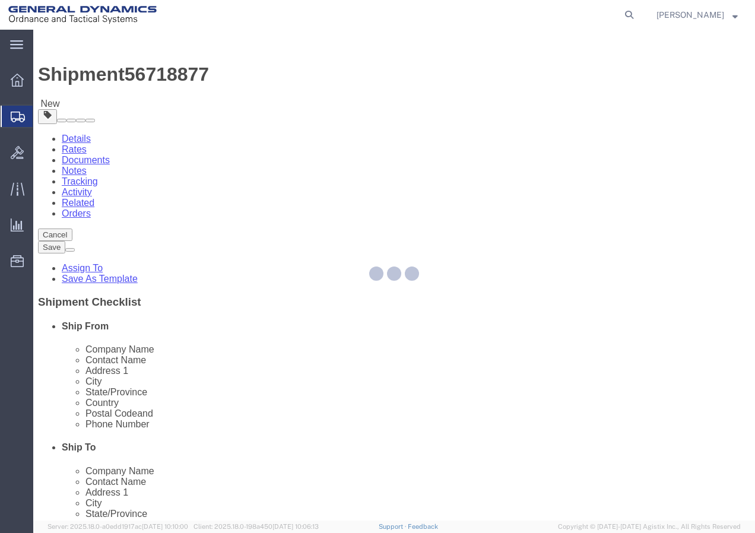
select select "NKCR"
select select "CRAT"
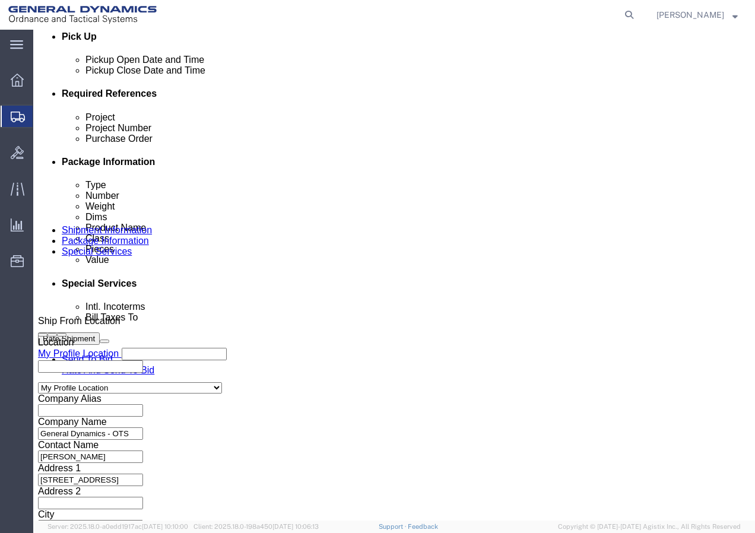
scroll to position [556, 0]
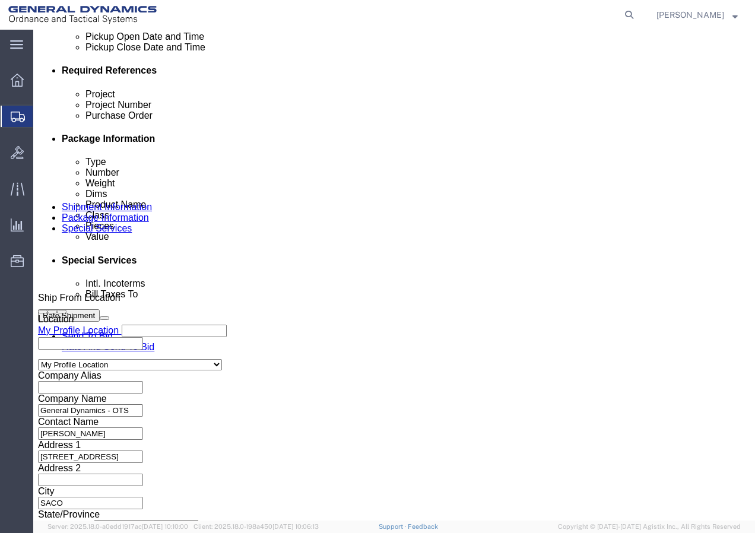
click select "Select Bale(s) Basket(s) Bolt(s) Bottle(s) Buckets Bulk Bundle(s) Can(s) Cardbo…"
select select "CRAT"
click select "Select Bale(s) Basket(s) Bolt(s) Bottle(s) Buckets Bulk Bundle(s) Can(s) Cardbo…"
click input "text"
type input "96"
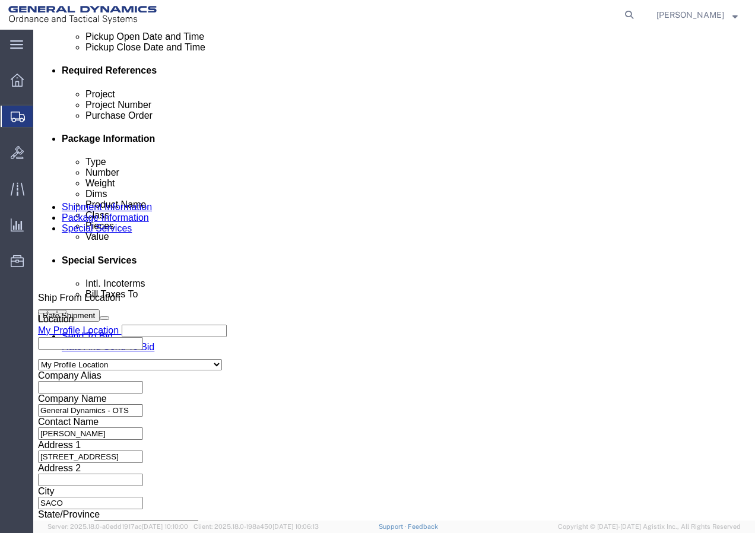
click input "text"
type input "48"
click input "text"
type input "2"
type input "12"
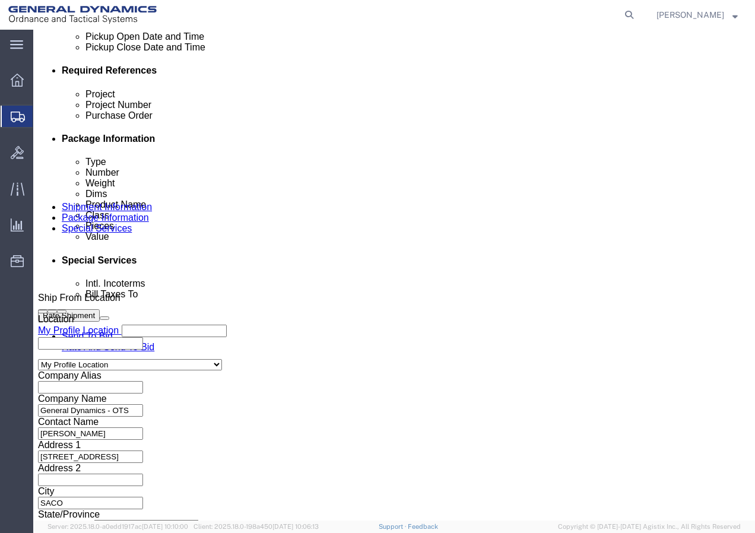
drag, startPoint x: 118, startPoint y: 339, endPoint x: 86, endPoint y: 354, distance: 35.6
click div "Package Type Select Bale(s) Basket(s) Bolt(s) Bottle(s) Buckets Bulk Bundle(s) …"
type input "500"
click link "Add Content"
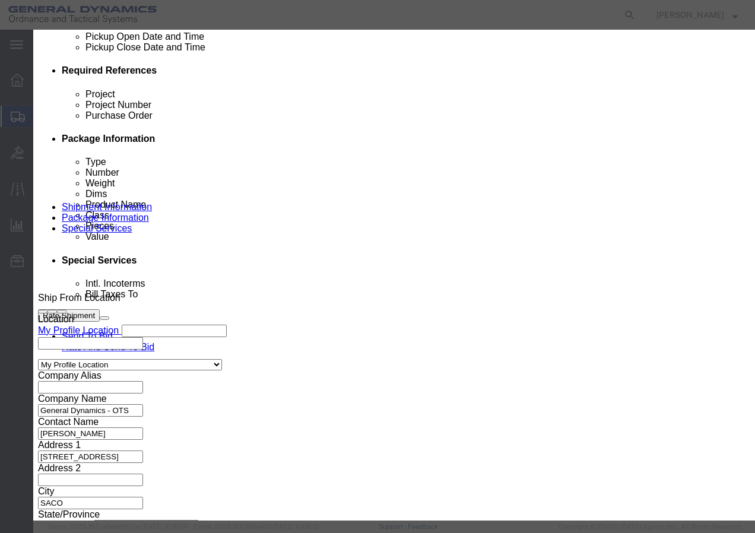
click input "text"
type input "Barrel Crate"
drag, startPoint x: 164, startPoint y: 110, endPoint x: 138, endPoint y: 126, distance: 30.1
click div "Product Name Barrel Crate Barrel Pieces 0 Select Bag Barrels 100Board Feet Bott…"
type input "1"
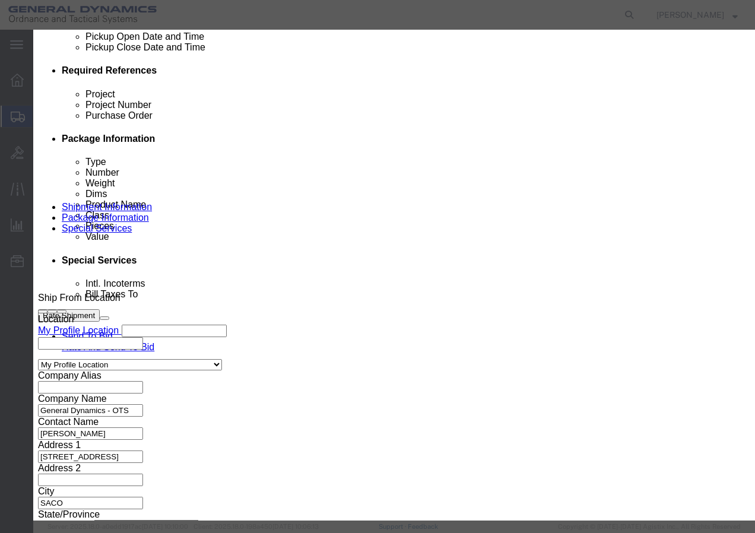
click input "text"
type input "1"
click select "Select 50 55 60 65 70 85 92.5 100 125 175 250 300 400"
select select "70"
click select "Select 50 55 60 65 70 85 92.5 100 125 175 250 300 400"
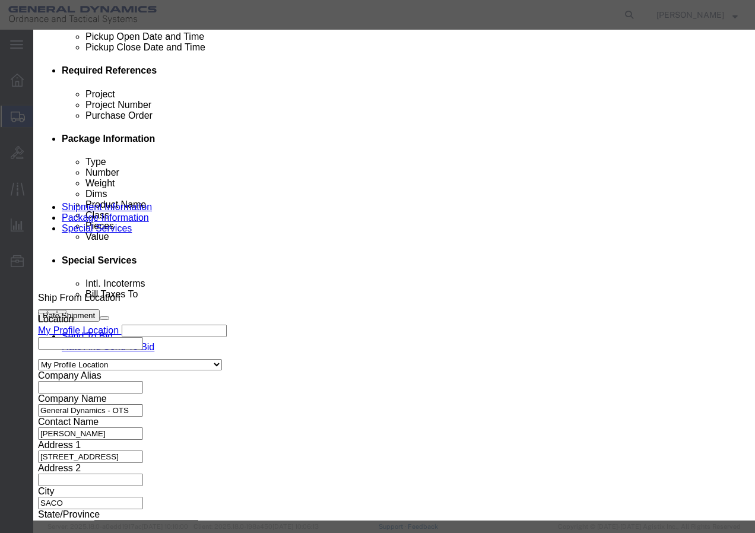
click button "Save & Close"
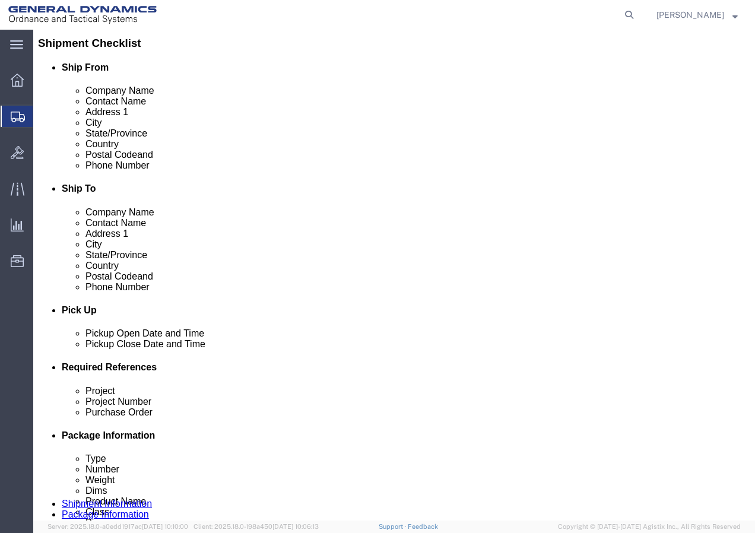
scroll to position [318, 0]
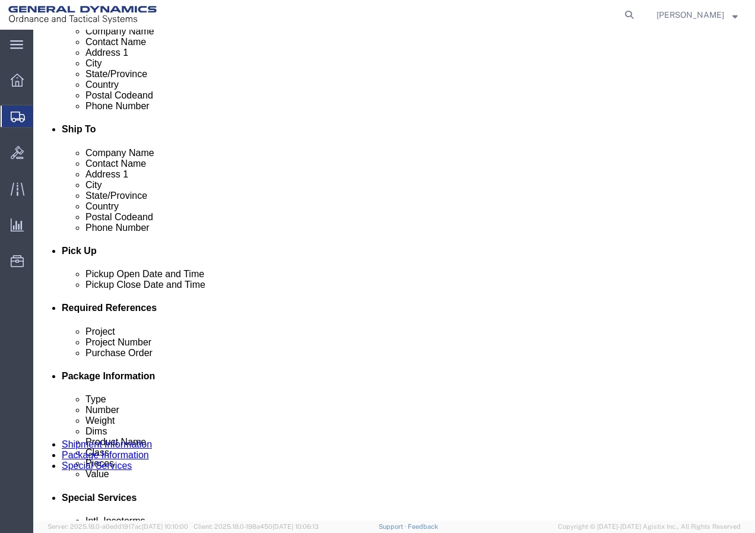
click p "Drive Chute"
click dd "1.00 Each"
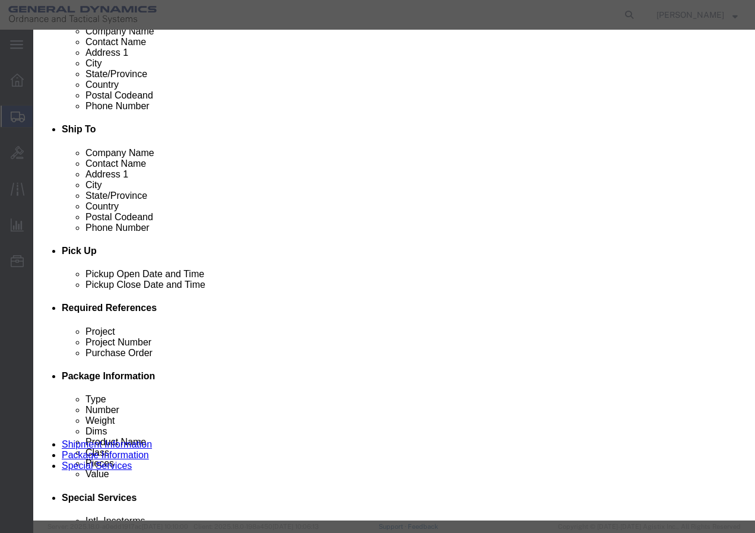
drag, startPoint x: 176, startPoint y: 91, endPoint x: 147, endPoint y: 108, distance: 33.5
click div "Product Name Drive Chute Pieces 1.00 Select Bag Barrels 100Board Feet Bottle Bo…"
drag, startPoint x: 227, startPoint y: 96, endPoint x: 197, endPoint y: 106, distance: 31.9
click div "Product Name Gun Drive Chute Pieces 1.00 Select Bag Barrels 100Board Feet Bottl…"
type input "Gun Drive Crate"
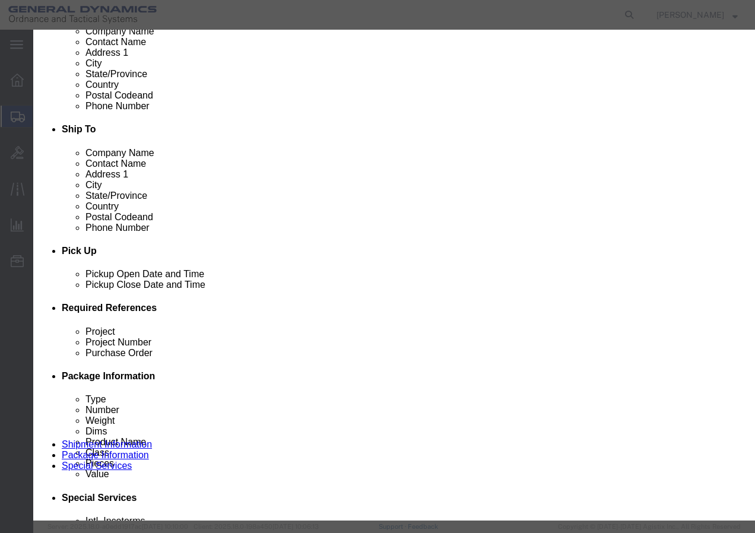
click button "Save & Close"
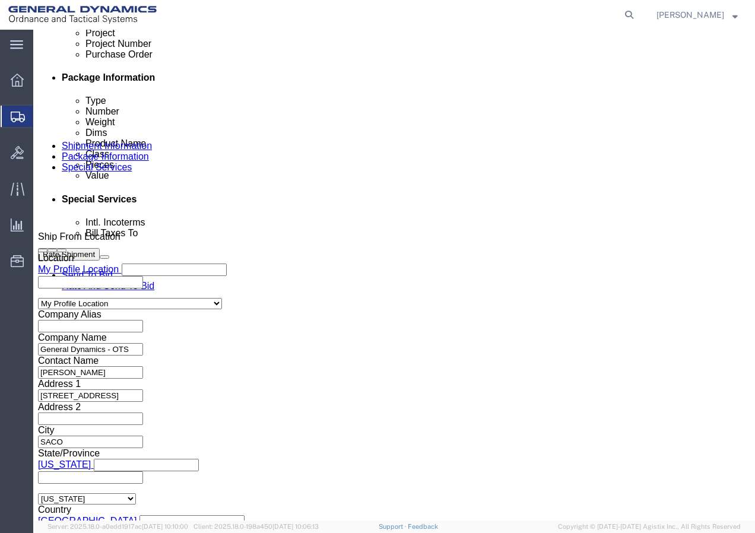
scroll to position [617, 0]
click button "Continue"
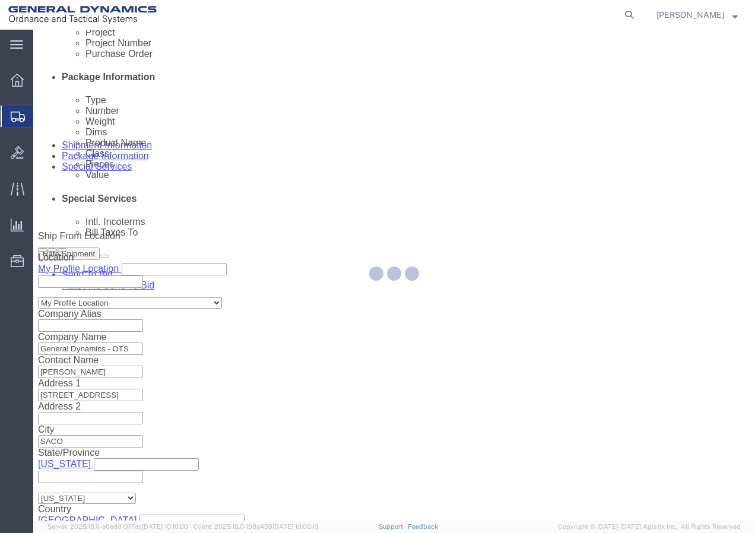
select select
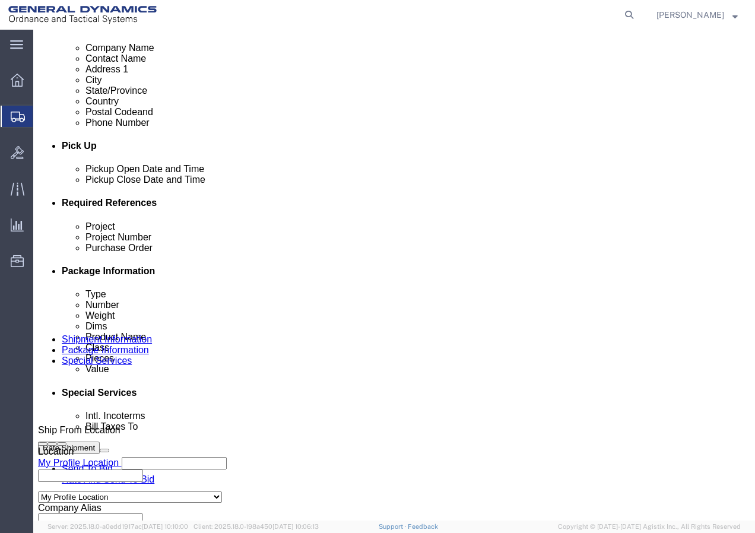
scroll to position [594, 0]
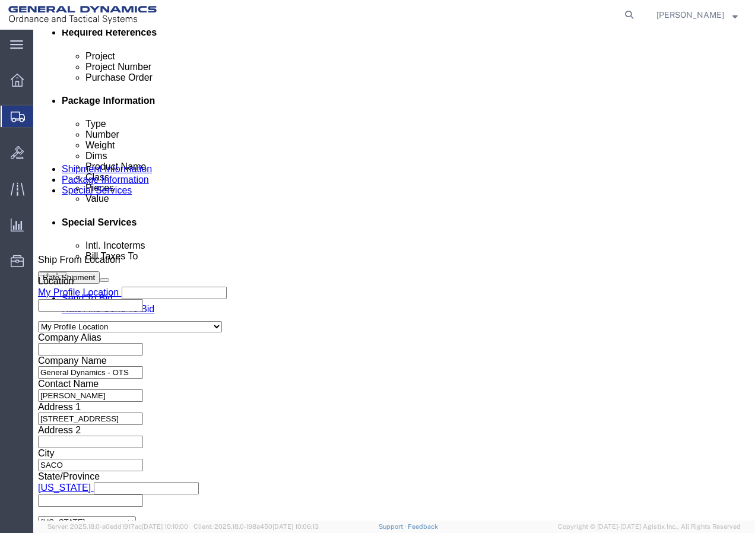
click button "Rate Shipment"
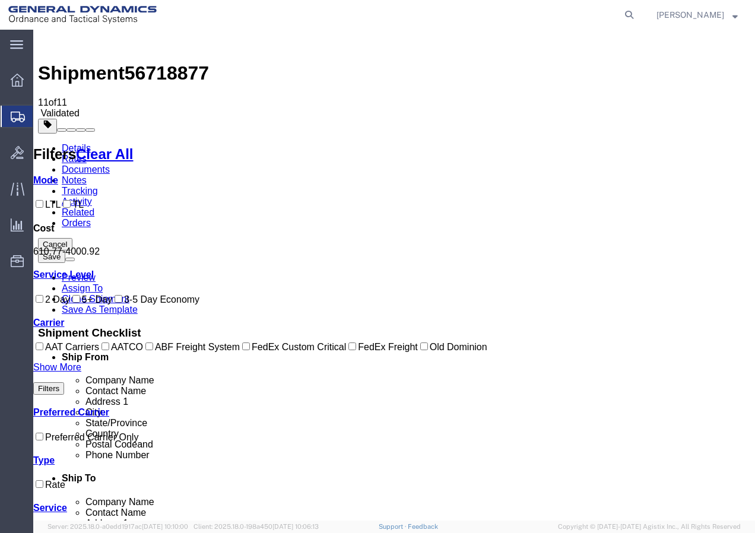
scroll to position [0, 0]
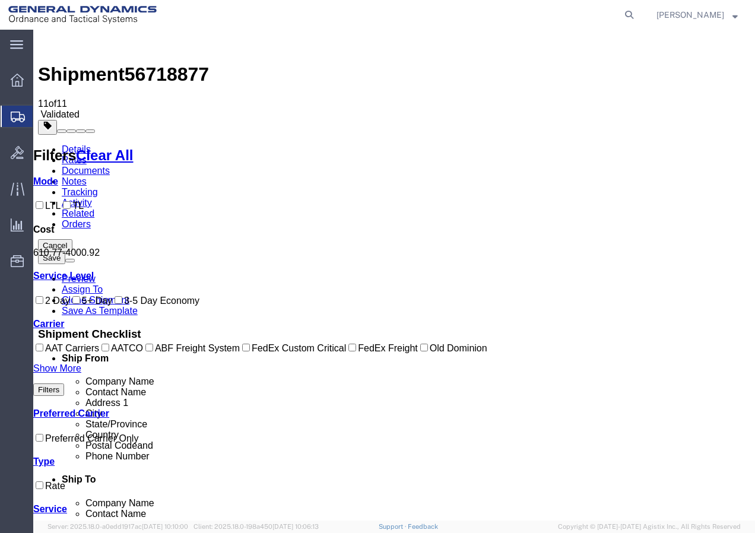
click at [83, 144] on link "Details" at bounding box center [76, 149] width 29 height 10
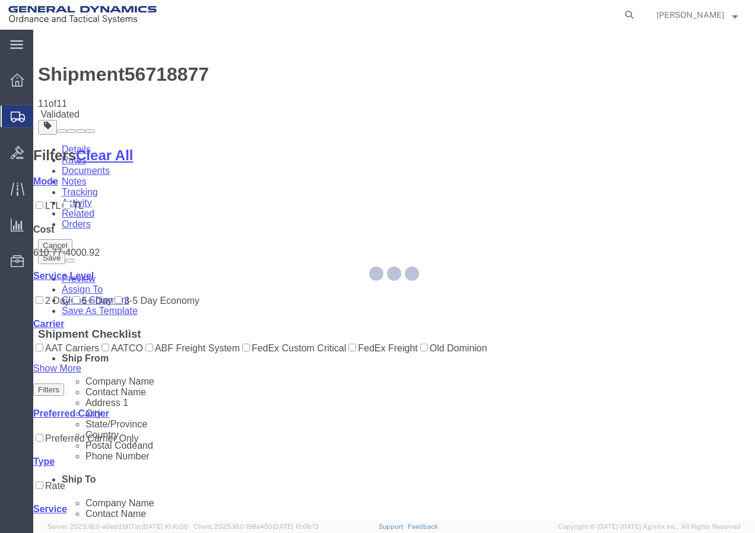
select select "15180"
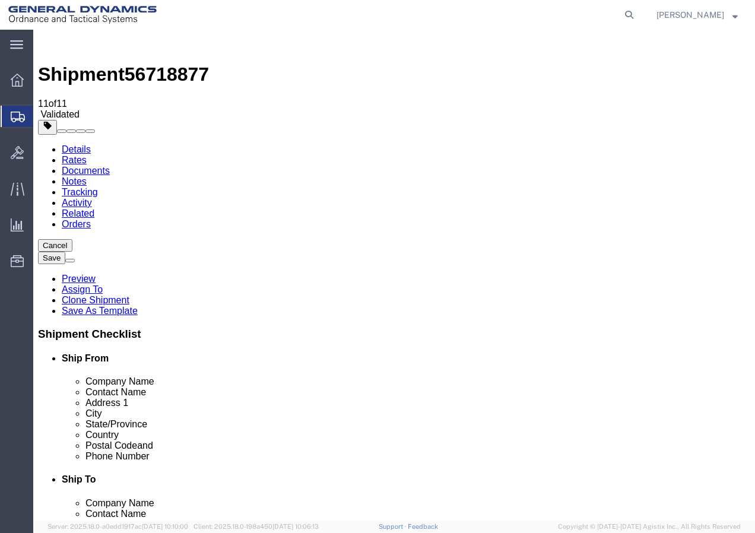
click link "Rates"
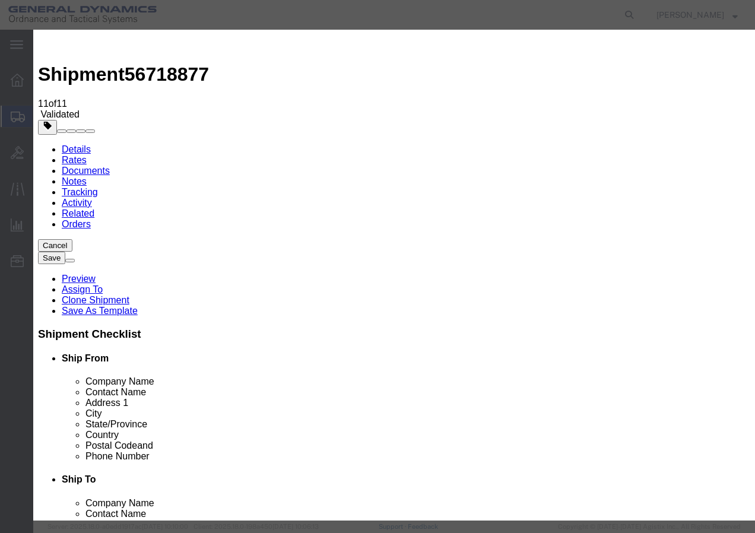
select select "3798"
select select "12511"
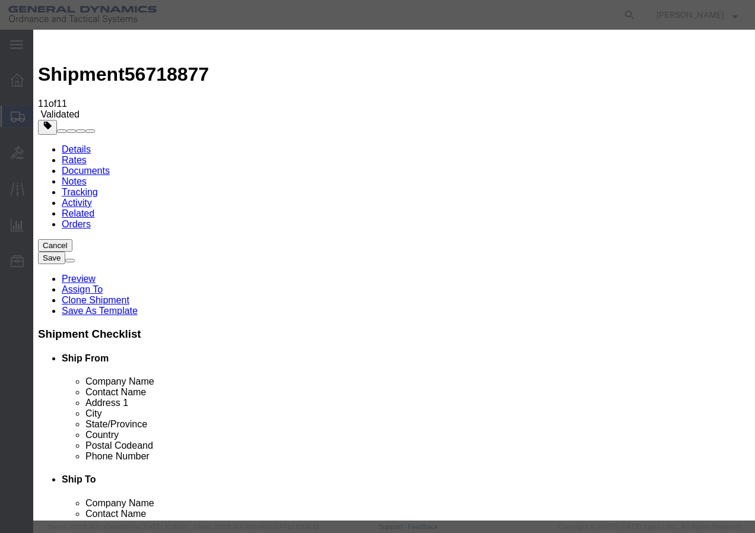
checkbox input "true"
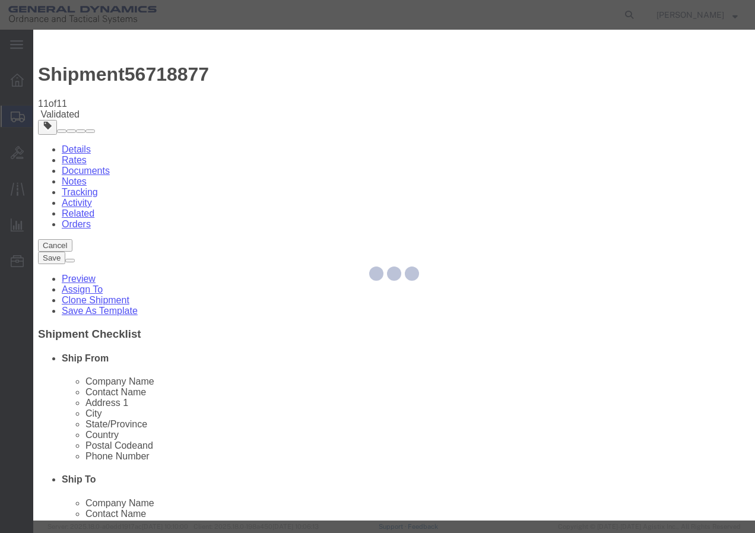
type input "[PERSON_NAME]"
type input "[PHONE_NUMBER]"
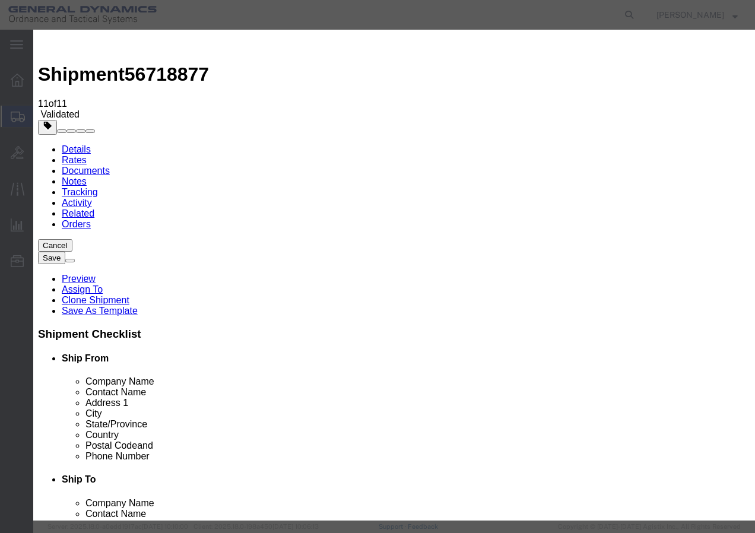
type input "q"
type input "QUEST [DATE]"
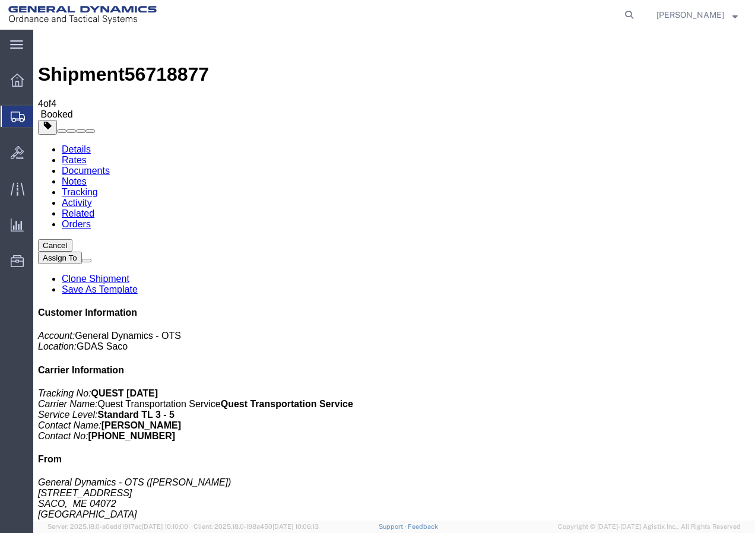
drag, startPoint x: 87, startPoint y: 199, endPoint x: 95, endPoint y: 202, distance: 8.8
